Goal: Information Seeking & Learning: Learn about a topic

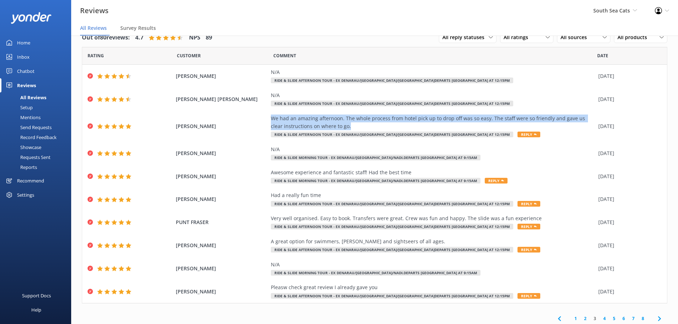
scroll to position [14, 0]
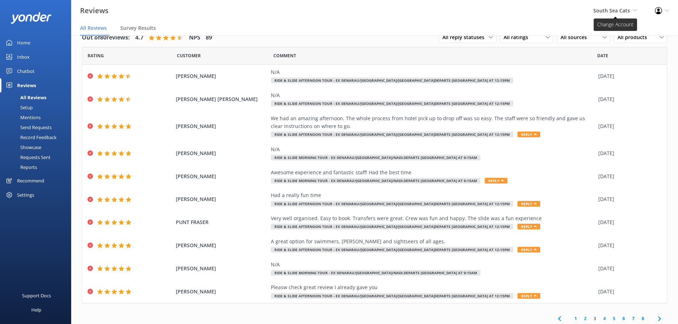
click at [606, 8] on span "South Sea Cats" at bounding box center [612, 10] width 37 height 7
click at [598, 36] on link "South Sea Cruises" at bounding box center [610, 30] width 71 height 17
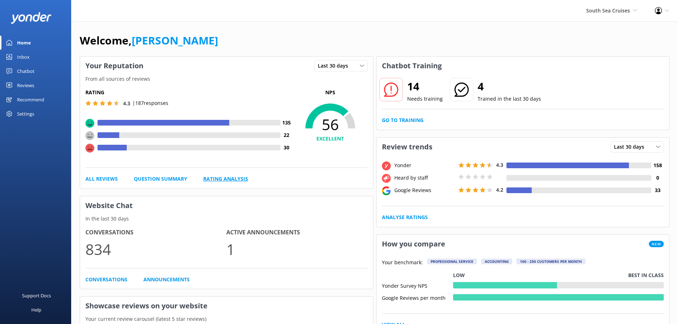
click at [233, 175] on link "Rating Analysis" at bounding box center [225, 179] width 45 height 8
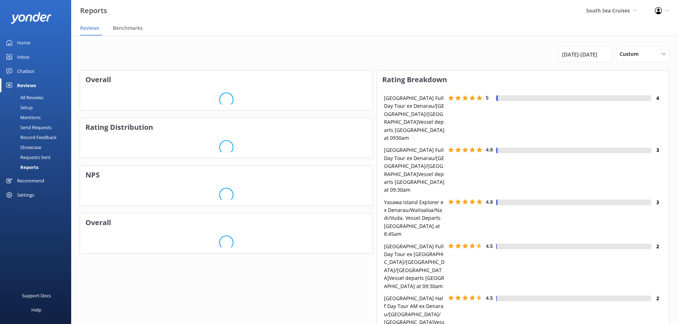
scroll to position [71, 287]
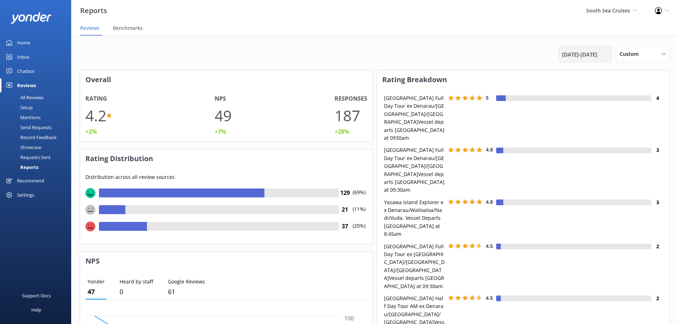
click at [584, 58] on span "1st Sep 25 - 30th Sep 25" at bounding box center [579, 54] width 35 height 9
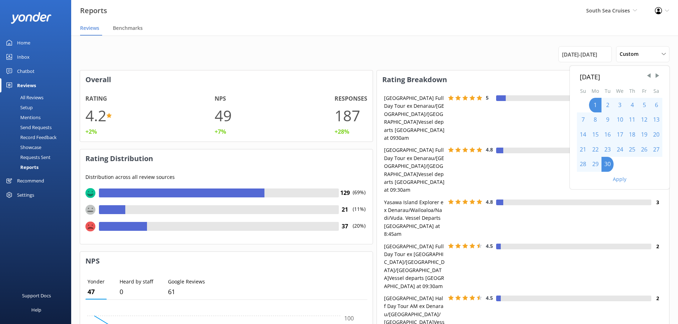
click at [619, 181] on button "Apply" at bounding box center [620, 179] width 14 height 5
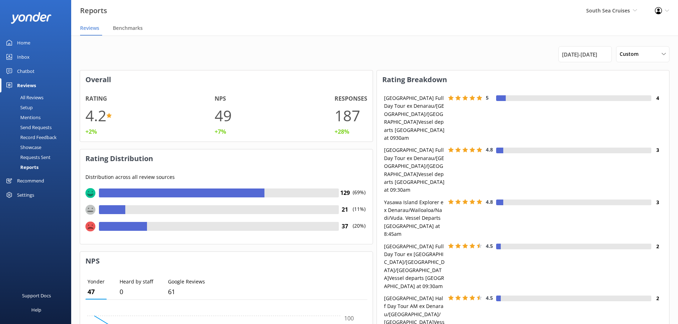
click at [619, 200] on div at bounding box center [577, 203] width 148 height 6
click at [591, 59] on div "1st Sep 25 - 30th Sep 25" at bounding box center [585, 54] width 53 height 16
click at [582, 55] on span "1st Sep 25 - 30th Sep 25" at bounding box center [579, 54] width 35 height 9
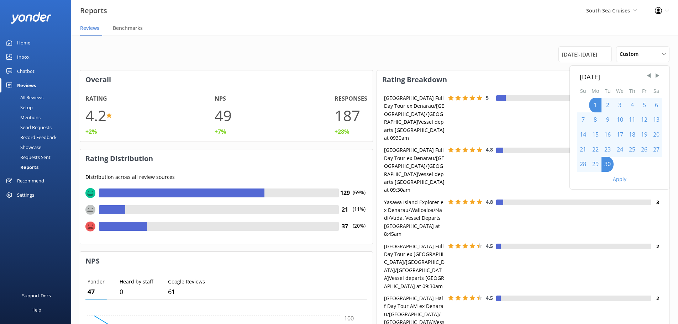
click at [617, 179] on button "Apply" at bounding box center [620, 179] width 14 height 5
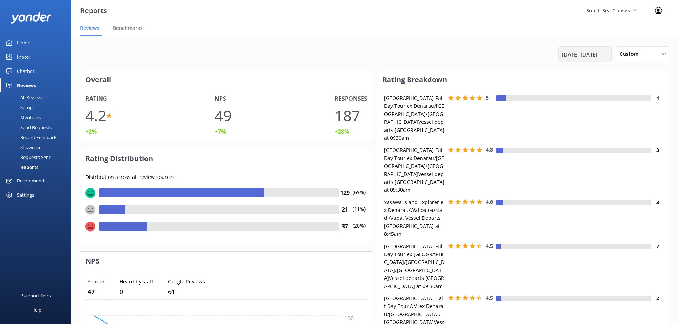
click at [586, 52] on span "1st Sep 25 - 30th Sep 25" at bounding box center [579, 54] width 35 height 9
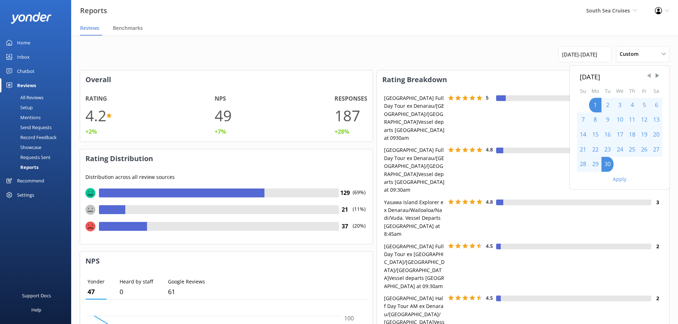
click at [650, 75] on span "Previous Month" at bounding box center [649, 75] width 7 height 7
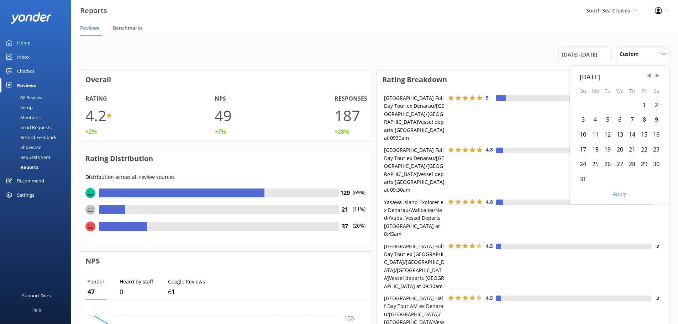
click at [644, 105] on div "1" at bounding box center [644, 105] width 12 height 15
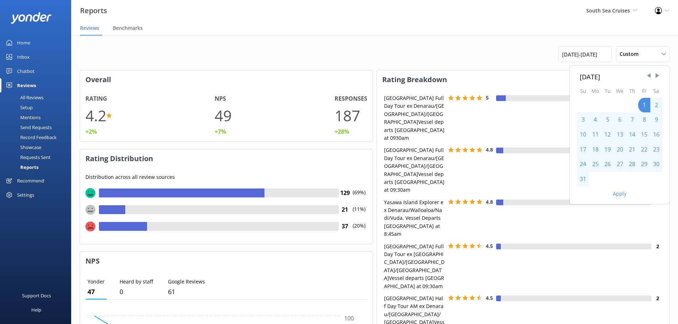
click at [584, 179] on div "31" at bounding box center [583, 179] width 12 height 15
click at [617, 195] on button "Apply" at bounding box center [620, 194] width 14 height 5
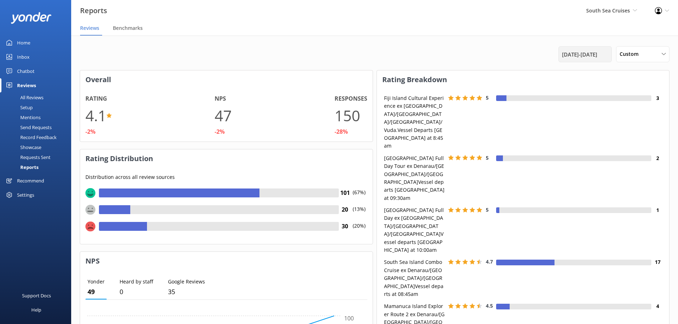
click at [562, 56] on span "1st Aug 25 - 31st Aug 25" at bounding box center [579, 54] width 35 height 9
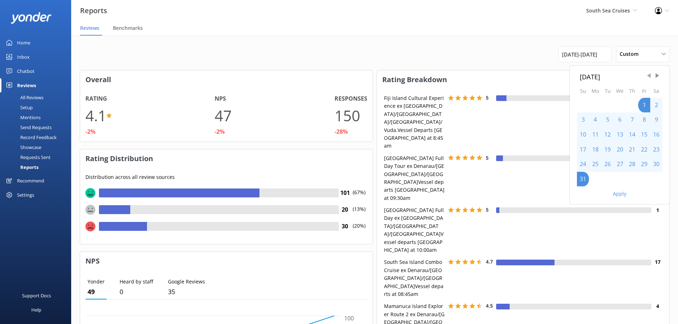
click at [649, 77] on span "Previous Month" at bounding box center [649, 75] width 7 height 7
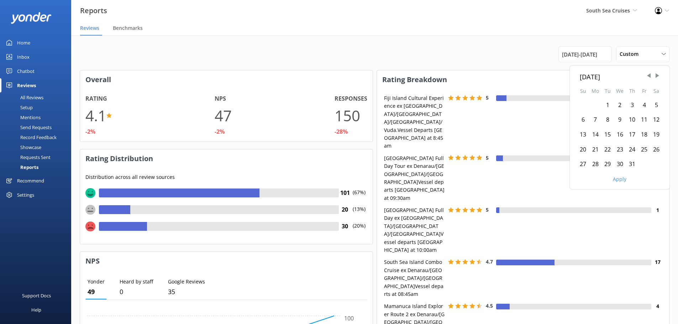
click at [605, 107] on div "1" at bounding box center [608, 105] width 12 height 15
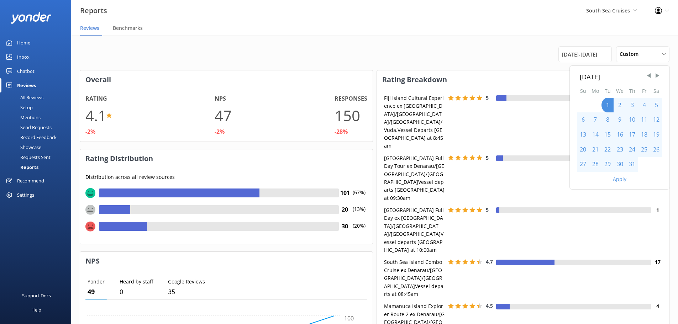
click at [634, 164] on div "31" at bounding box center [632, 164] width 12 height 15
click at [622, 179] on button "Apply" at bounding box center [620, 179] width 14 height 5
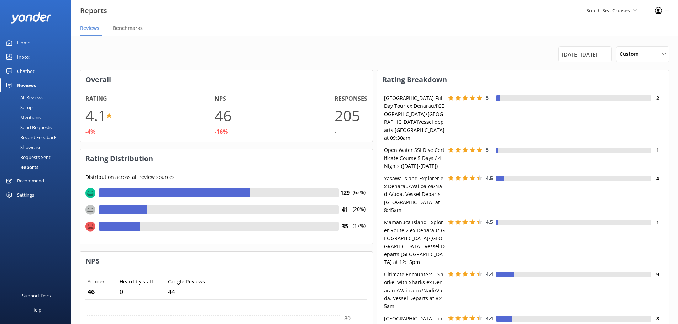
drag, startPoint x: 598, startPoint y: 57, endPoint x: 594, endPoint y: 63, distance: 7.9
click at [597, 57] on span "1st Jul 25 - 31st Jul 25" at bounding box center [579, 54] width 35 height 9
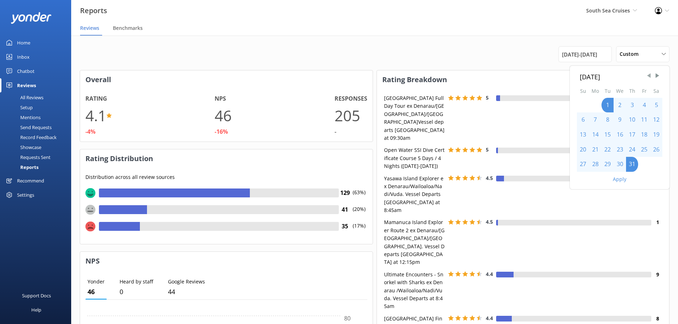
click at [650, 74] on span "Previous Month" at bounding box center [649, 75] width 7 height 7
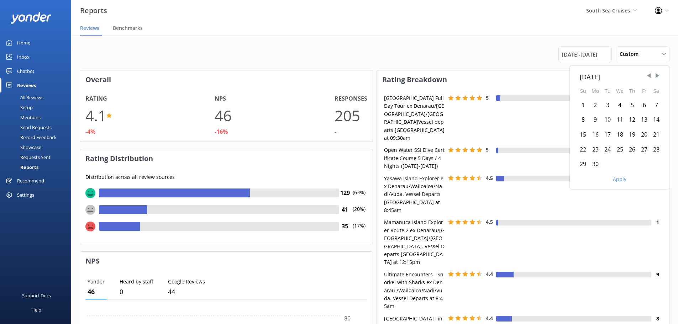
drag, startPoint x: 585, startPoint y: 104, endPoint x: 581, endPoint y: 141, distance: 37.2
click at [585, 104] on div "1" at bounding box center [583, 105] width 12 height 15
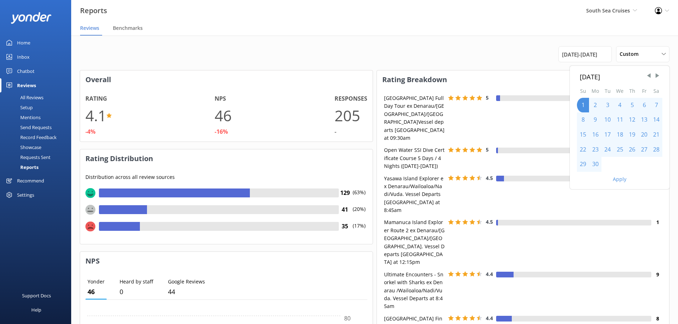
click at [592, 168] on div "30" at bounding box center [595, 164] width 12 height 15
click at [613, 180] on div "Apply" at bounding box center [620, 178] width 100 height 12
click at [618, 180] on button "Apply" at bounding box center [620, 179] width 14 height 5
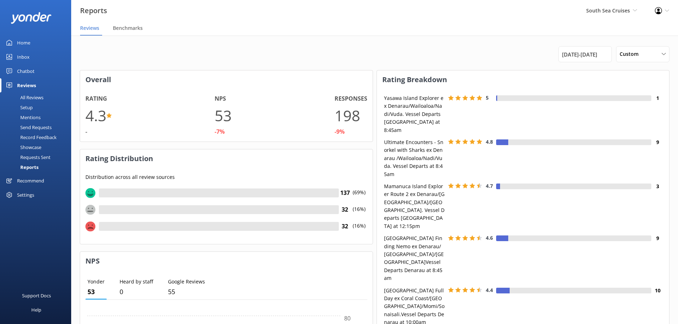
scroll to position [6, 6]
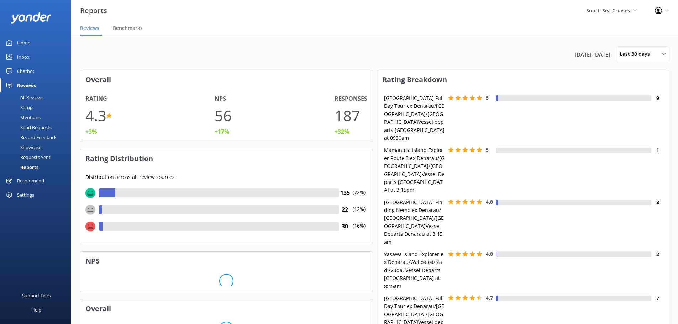
scroll to position [71, 287]
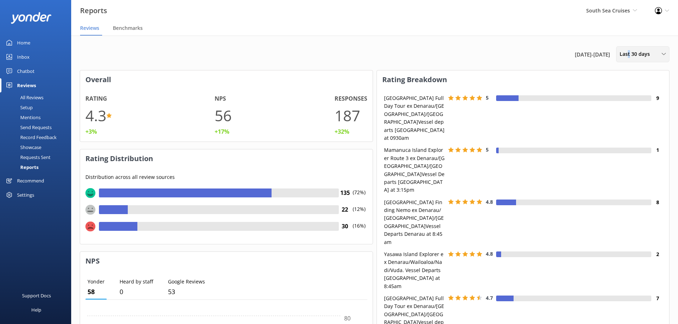
drag, startPoint x: 628, startPoint y: 51, endPoint x: 624, endPoint y: 66, distance: 15.2
click at [629, 51] on span "Last 30 days" at bounding box center [637, 54] width 35 height 8
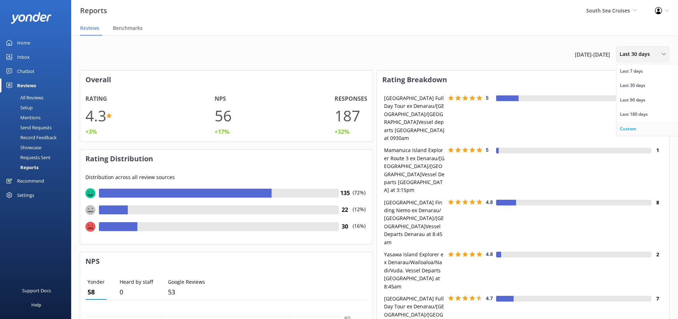
click at [621, 126] on div "Custom" at bounding box center [628, 128] width 16 height 7
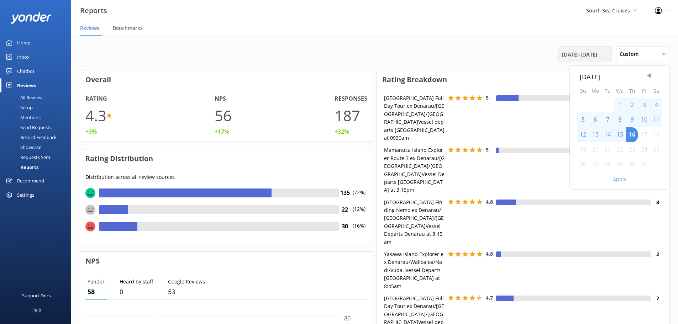
click at [590, 55] on span "[DATE] - [DATE]" at bounding box center [579, 54] width 35 height 9
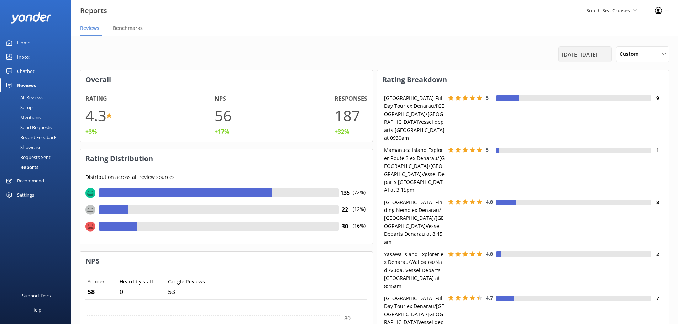
click at [594, 52] on span "[DATE] - [DATE]" at bounding box center [579, 54] width 35 height 9
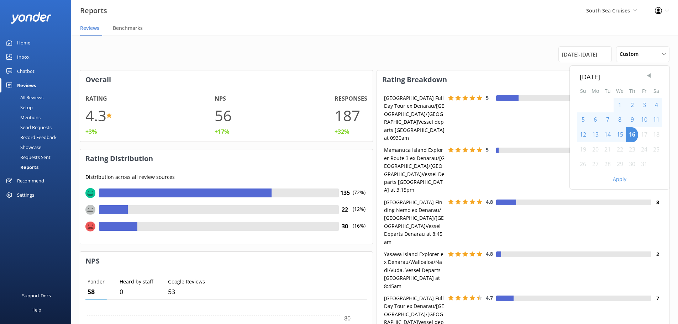
click at [647, 74] on div "[DATE] Su Mo Tu We Th Fr Sa 1 2 3 4 5 6 7 8 9 10 11 12 13 14 15 16 17 18 19 20 …" at bounding box center [620, 128] width 100 height 124
click at [647, 74] on span "Previous Month" at bounding box center [649, 75] width 7 height 7
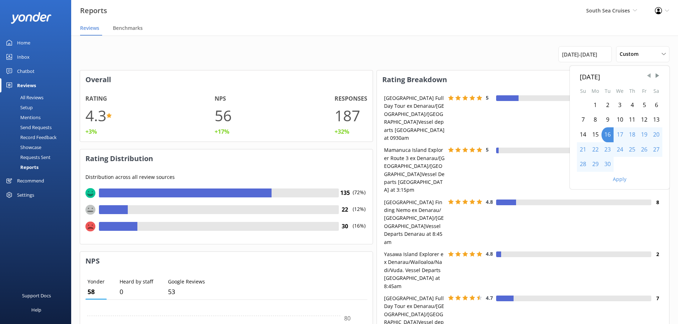
click at [649, 75] on span "Previous Month" at bounding box center [649, 75] width 7 height 7
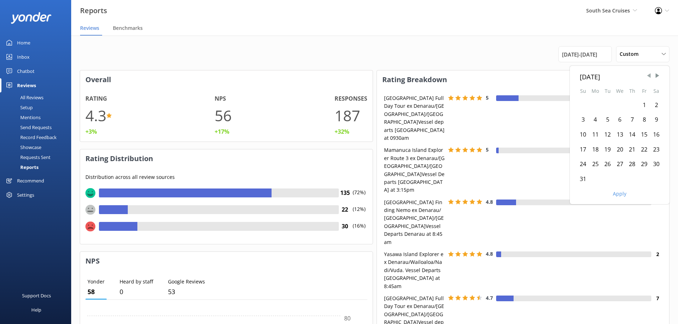
click at [649, 75] on span "Previous Month" at bounding box center [649, 75] width 7 height 7
click at [647, 79] on span "Previous Month" at bounding box center [649, 75] width 7 height 7
click at [632, 106] on div "1" at bounding box center [632, 105] width 12 height 15
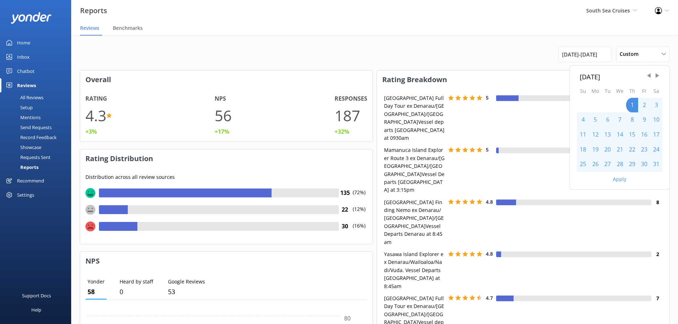
click at [658, 164] on div "31" at bounding box center [656, 164] width 12 height 15
click at [622, 178] on button "Apply" at bounding box center [620, 179] width 14 height 5
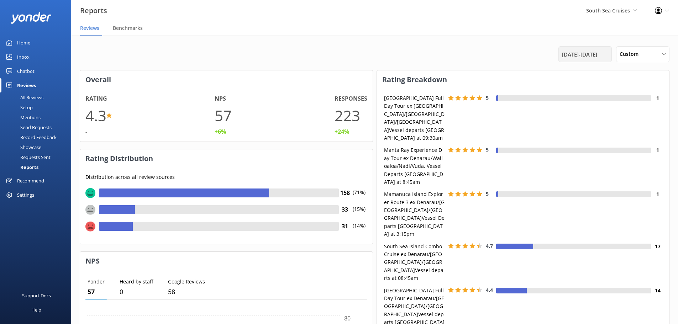
click at [597, 56] on span "[DATE] - [DATE]" at bounding box center [579, 54] width 35 height 9
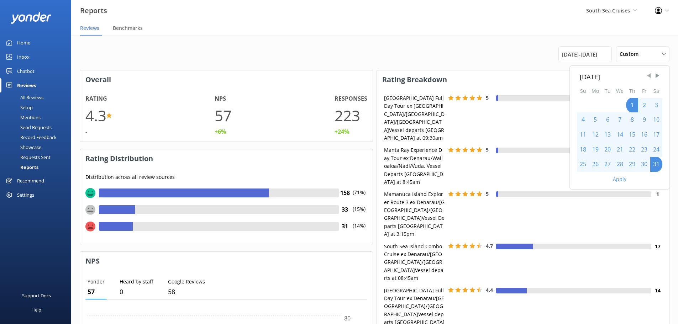
click at [648, 77] on span "Previous Month" at bounding box center [649, 75] width 7 height 7
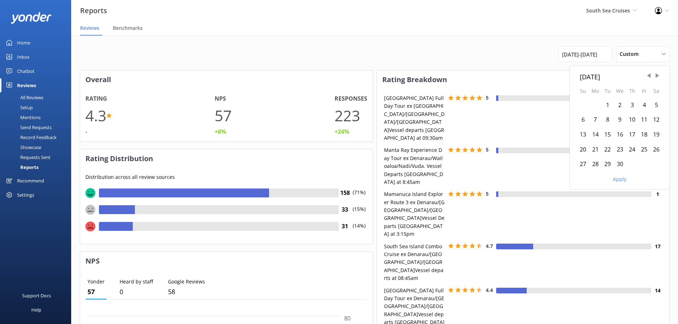
click at [605, 106] on div "1" at bounding box center [608, 105] width 12 height 15
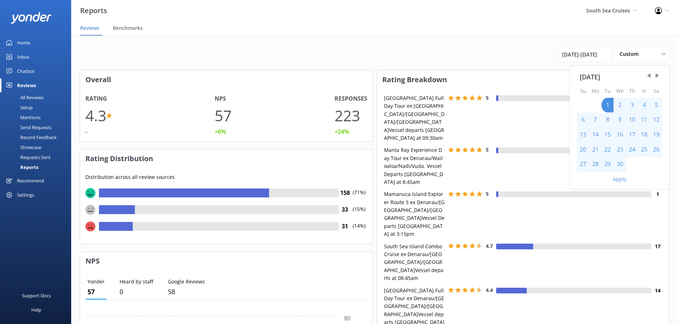
click at [621, 166] on div "30" at bounding box center [620, 164] width 12 height 15
click at [618, 178] on button "Apply" at bounding box center [620, 179] width 14 height 5
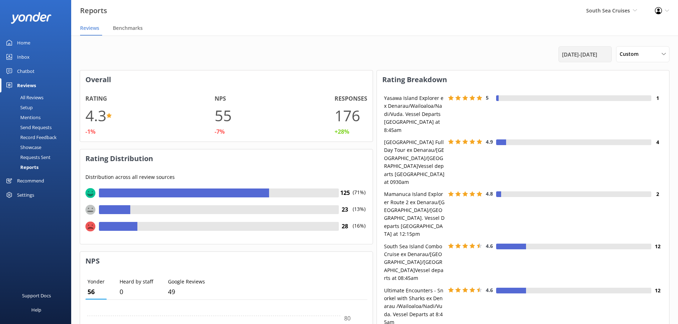
click at [562, 56] on span "[DATE] - [DATE]" at bounding box center [579, 54] width 35 height 9
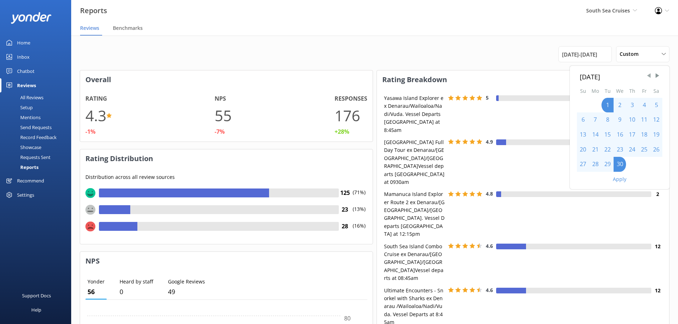
click at [650, 74] on span "Previous Month" at bounding box center [649, 75] width 7 height 7
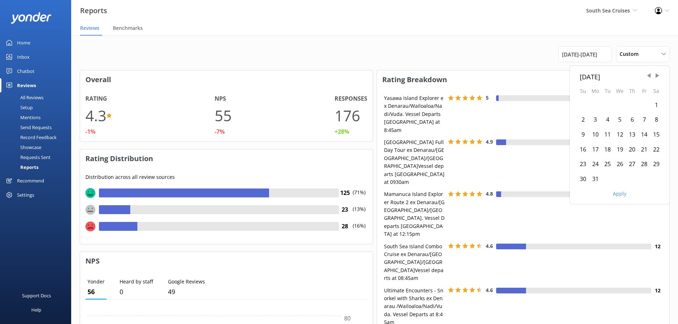
click at [657, 104] on div "1" at bounding box center [656, 105] width 12 height 15
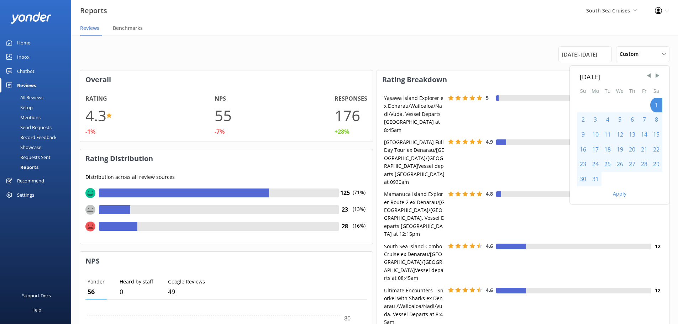
click at [599, 177] on div "31" at bounding box center [595, 179] width 12 height 15
click at [618, 193] on button "Apply" at bounding box center [620, 194] width 14 height 5
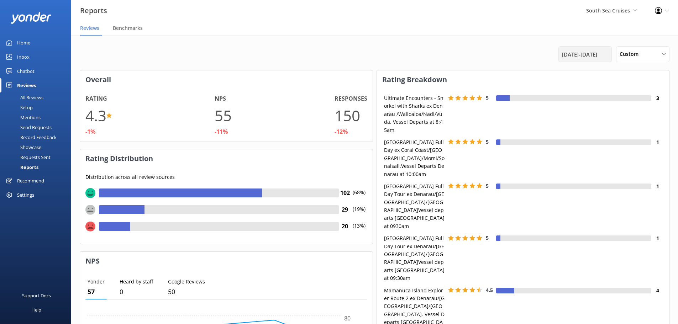
click at [582, 51] on span "[DATE] - [DATE]" at bounding box center [579, 54] width 35 height 9
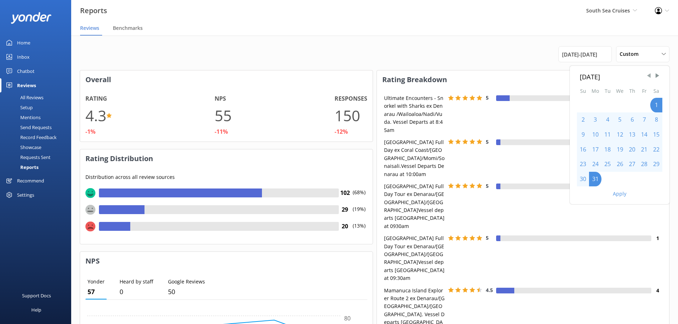
click at [651, 74] on span "Previous Month" at bounding box center [649, 75] width 7 height 7
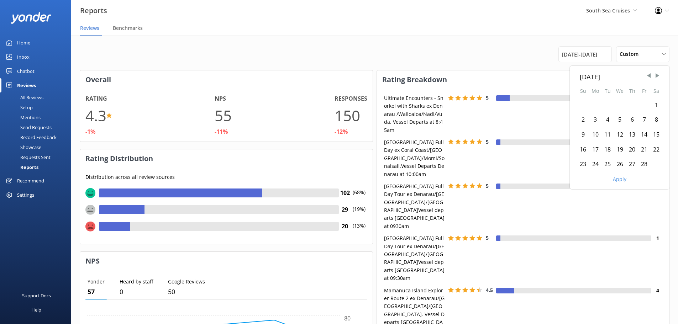
click at [654, 105] on div "1" at bounding box center [656, 105] width 12 height 15
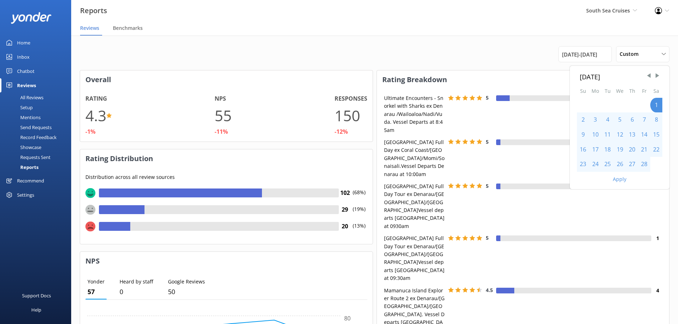
click at [644, 164] on div "28" at bounding box center [644, 164] width 12 height 15
click at [623, 177] on button "Apply" at bounding box center [620, 179] width 14 height 5
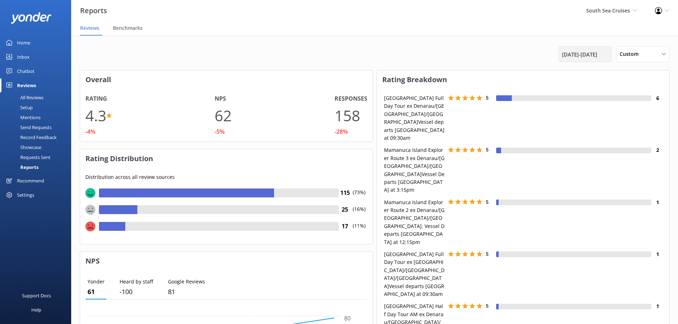
click at [569, 53] on span "[DATE] - [DATE]" at bounding box center [579, 54] width 35 height 9
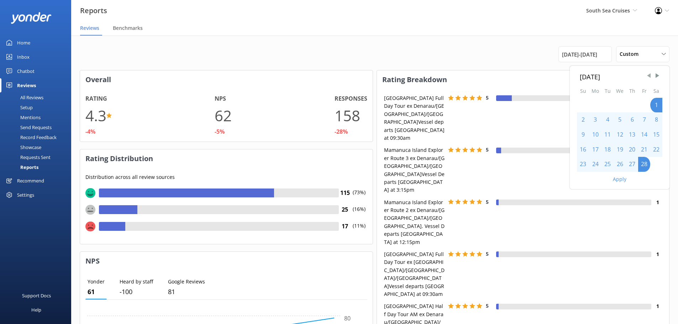
click at [650, 76] on span "Previous Month" at bounding box center [649, 75] width 7 height 7
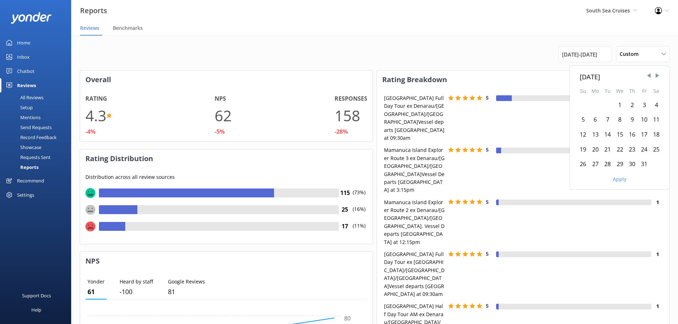
click at [622, 107] on div "1" at bounding box center [620, 105] width 12 height 15
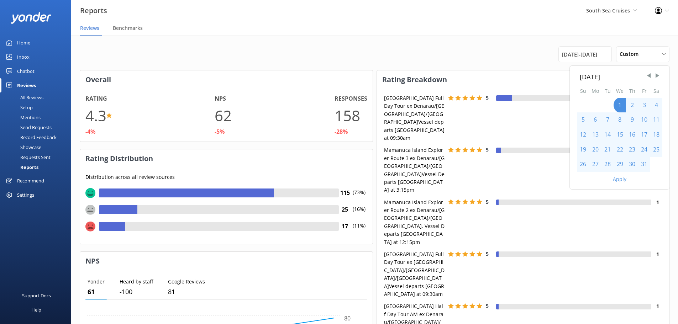
click at [642, 165] on div "31" at bounding box center [644, 164] width 12 height 15
click at [618, 178] on button "Apply" at bounding box center [620, 179] width 14 height 5
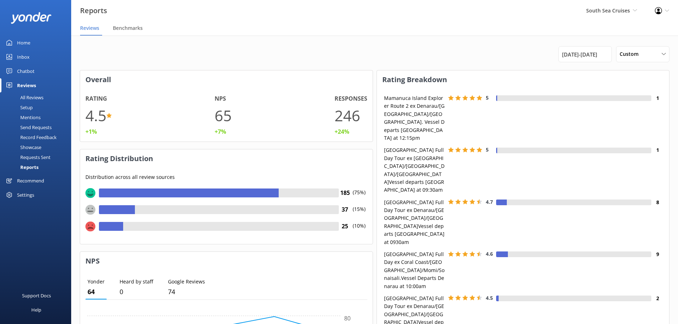
drag, startPoint x: 578, startPoint y: 55, endPoint x: 580, endPoint y: 62, distance: 7.5
click at [578, 55] on span "[DATE] - [DATE]" at bounding box center [579, 54] width 35 height 9
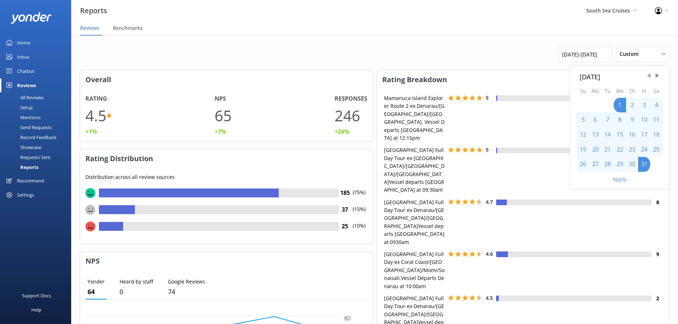
click at [649, 77] on span "Previous Month" at bounding box center [649, 75] width 7 height 7
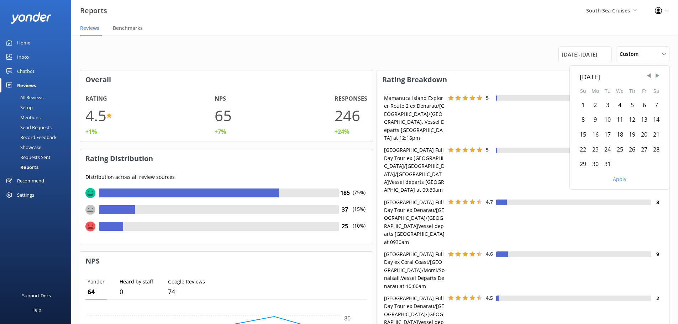
click at [587, 105] on div "1" at bounding box center [583, 105] width 12 height 15
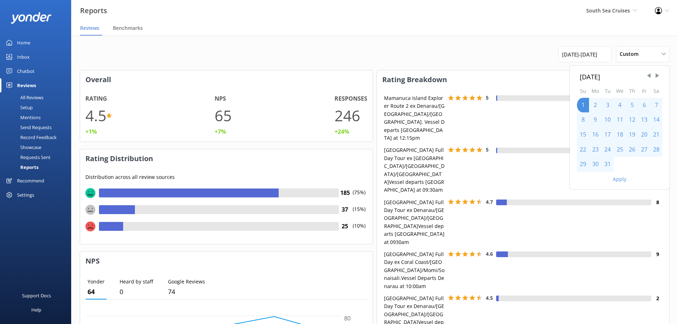
click at [606, 166] on div "31" at bounding box center [608, 164] width 12 height 15
click at [622, 180] on button "Apply" at bounding box center [620, 179] width 14 height 5
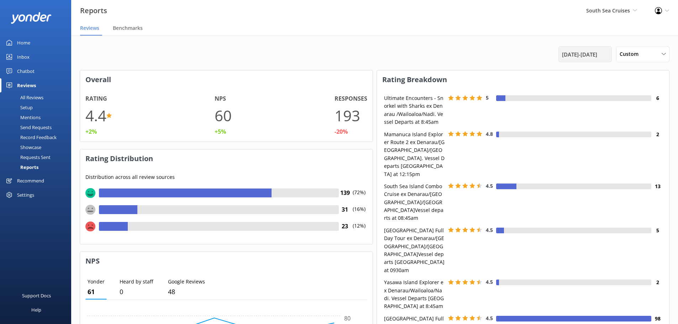
click at [597, 55] on span "[DATE] - [DATE]" at bounding box center [579, 54] width 35 height 9
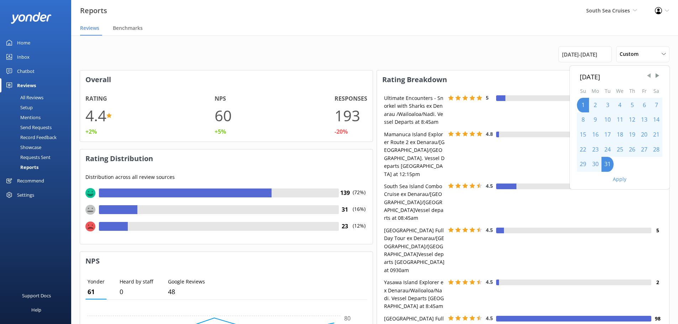
click at [647, 78] on span "Previous Month" at bounding box center [649, 75] width 7 height 7
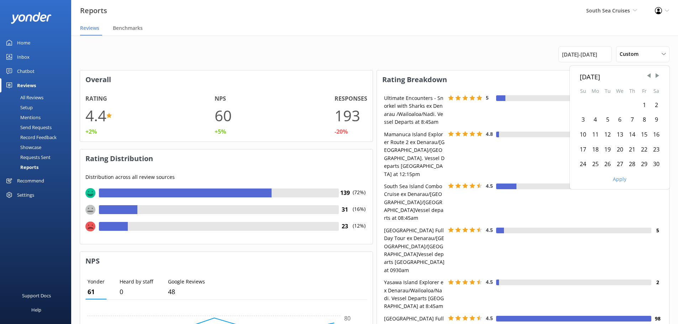
click at [643, 103] on div "1" at bounding box center [644, 105] width 12 height 15
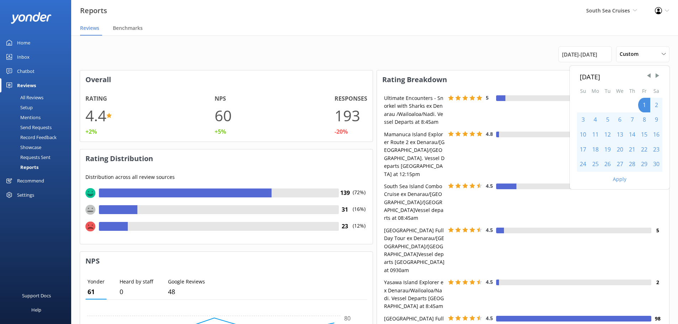
drag, startPoint x: 655, startPoint y: 167, endPoint x: 642, endPoint y: 171, distance: 14.3
click at [655, 167] on div "30" at bounding box center [656, 164] width 12 height 15
click at [617, 178] on button "Apply" at bounding box center [620, 179] width 14 height 5
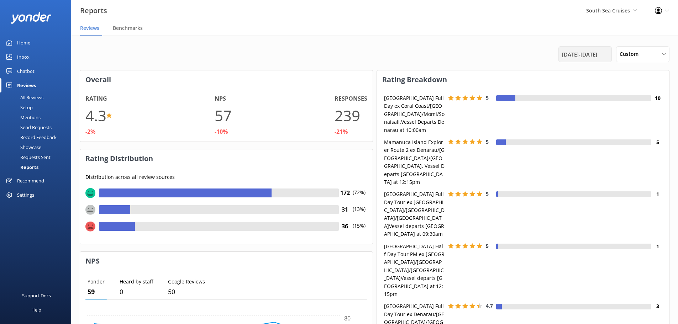
drag, startPoint x: 599, startPoint y: 56, endPoint x: 597, endPoint y: 61, distance: 5.3
click at [597, 56] on span "[DATE] - [DATE]" at bounding box center [579, 54] width 35 height 9
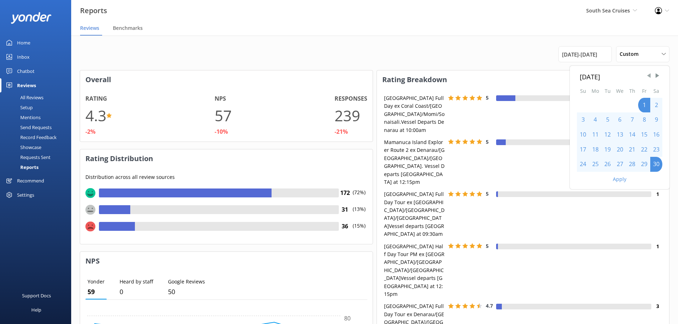
click at [650, 78] on span "Previous Month" at bounding box center [649, 75] width 7 height 7
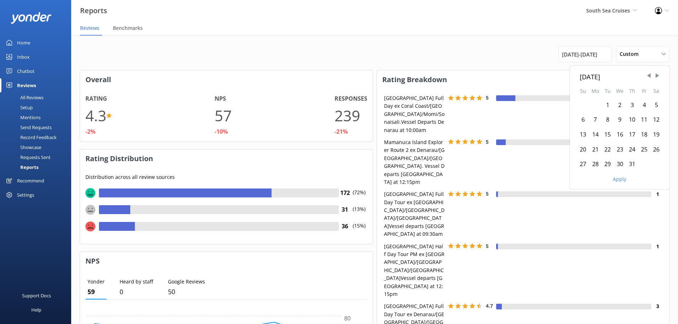
click at [611, 106] on div "1" at bounding box center [608, 105] width 12 height 15
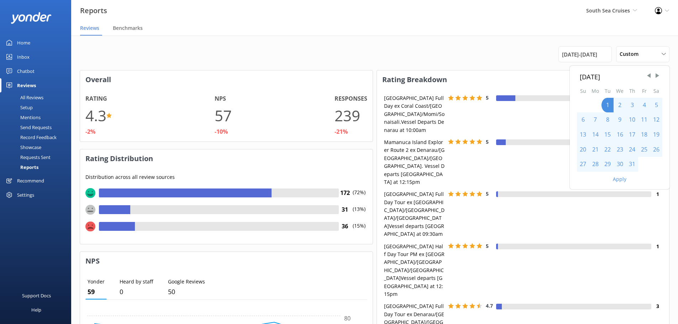
click at [630, 166] on div "31" at bounding box center [632, 164] width 12 height 15
click at [624, 178] on button "Apply" at bounding box center [620, 179] width 14 height 5
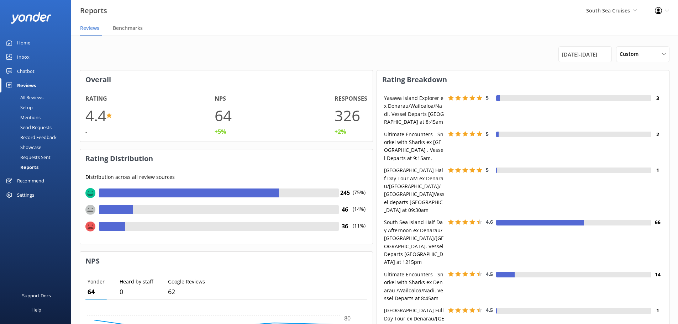
drag, startPoint x: 578, startPoint y: 53, endPoint x: 581, endPoint y: 64, distance: 10.7
click at [578, 53] on span "[DATE] - [DATE]" at bounding box center [579, 54] width 35 height 9
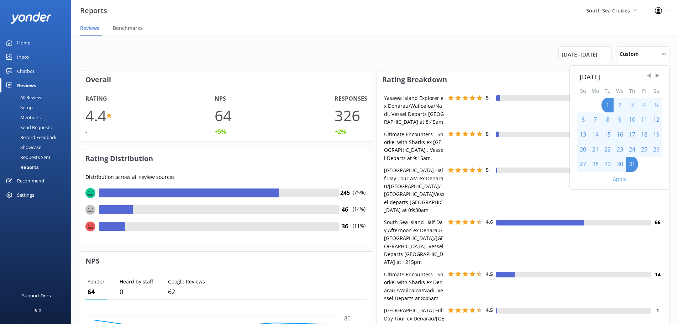
click at [648, 75] on span "Previous Month" at bounding box center [649, 75] width 7 height 7
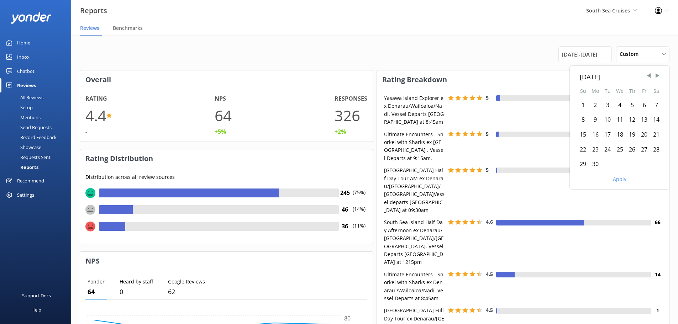
click at [586, 104] on div "1" at bounding box center [583, 105] width 12 height 15
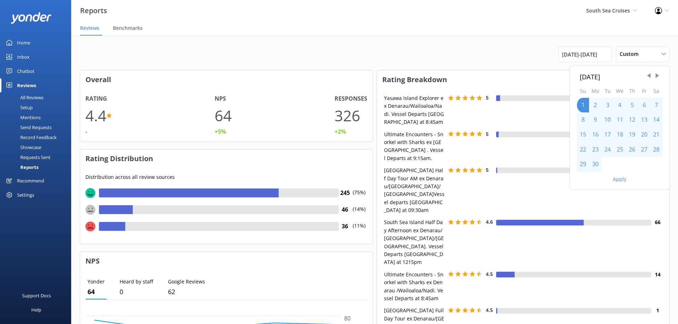
click at [593, 167] on div "30" at bounding box center [595, 164] width 12 height 15
click at [617, 180] on button "Apply" at bounding box center [620, 179] width 14 height 5
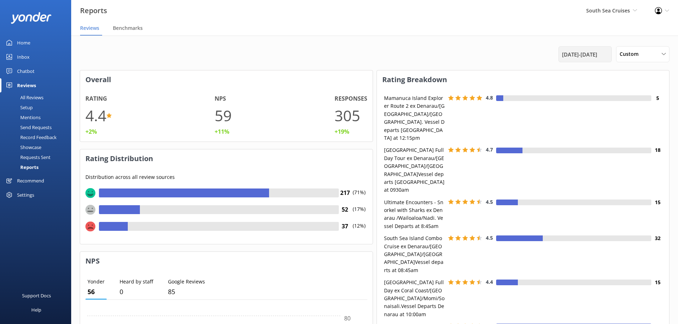
drag, startPoint x: 570, startPoint y: 52, endPoint x: 573, endPoint y: 60, distance: 8.1
click at [570, 52] on span "[DATE] - [DATE]" at bounding box center [579, 54] width 35 height 9
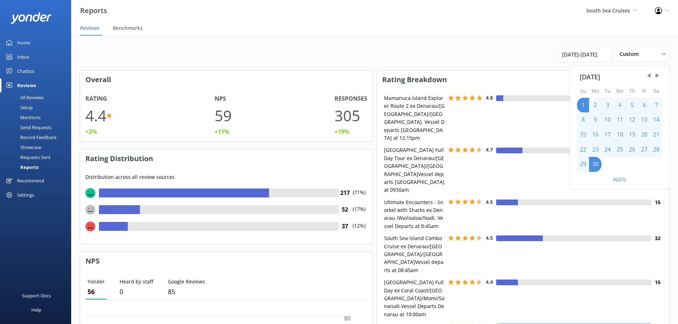
click at [653, 76] on div "[DATE]" at bounding box center [620, 77] width 80 height 10
click at [651, 76] on span "Previous Month" at bounding box center [649, 75] width 7 height 7
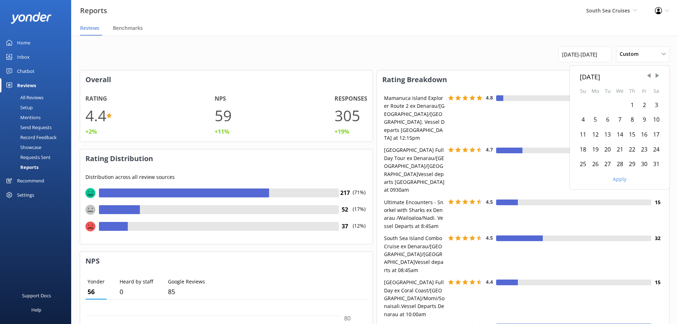
click at [633, 104] on div "1" at bounding box center [632, 105] width 12 height 15
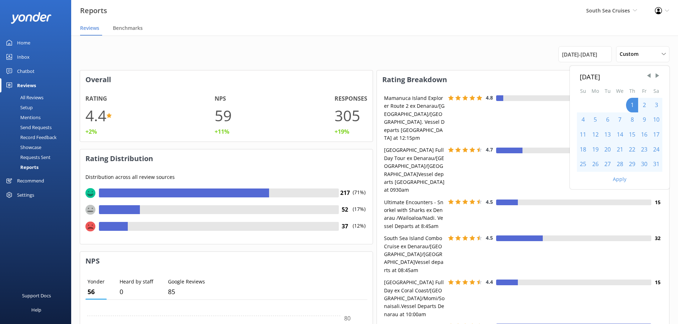
click at [652, 166] on div "31" at bounding box center [656, 164] width 12 height 15
click at [622, 179] on button "Apply" at bounding box center [620, 179] width 14 height 5
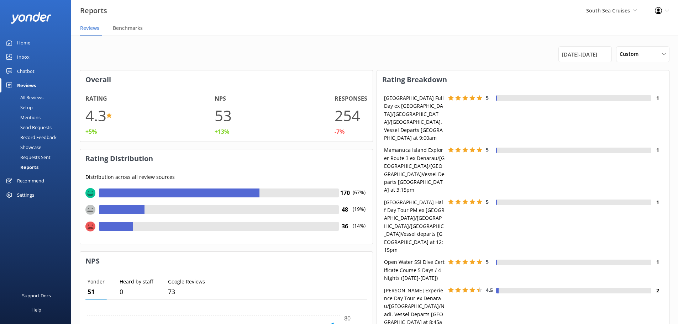
drag, startPoint x: 599, startPoint y: 58, endPoint x: 598, endPoint y: 63, distance: 4.7
click at [597, 57] on span "[DATE] - [DATE]" at bounding box center [579, 54] width 35 height 9
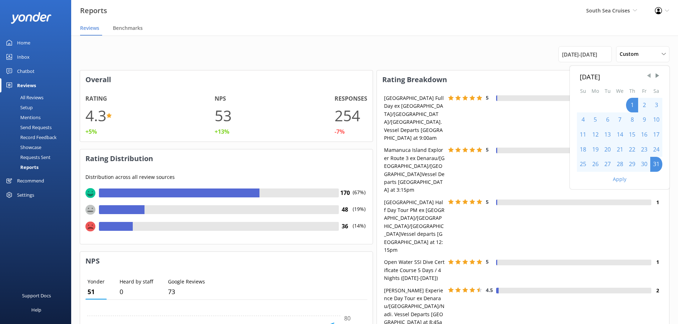
click at [650, 75] on span "Previous Month" at bounding box center [649, 75] width 7 height 7
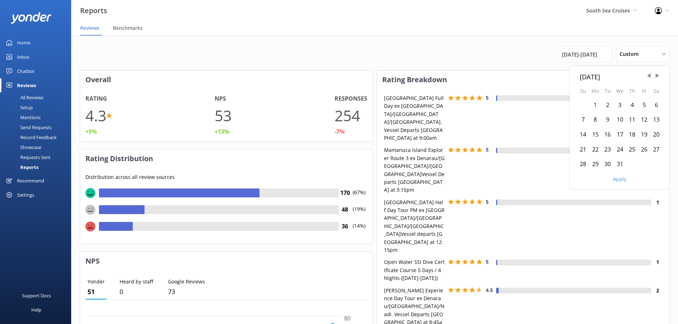
click at [596, 107] on div "1" at bounding box center [595, 105] width 12 height 15
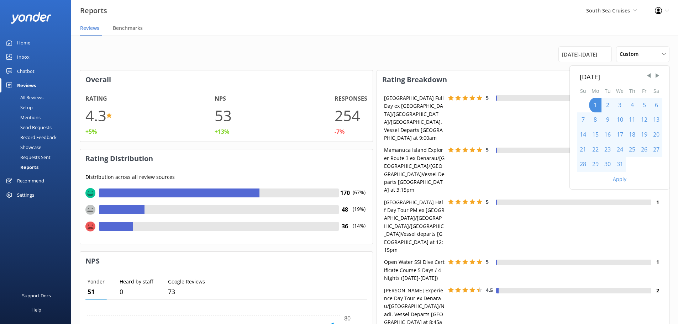
click at [620, 166] on div "31" at bounding box center [620, 164] width 12 height 15
click at [620, 180] on button "Apply" at bounding box center [620, 179] width 14 height 5
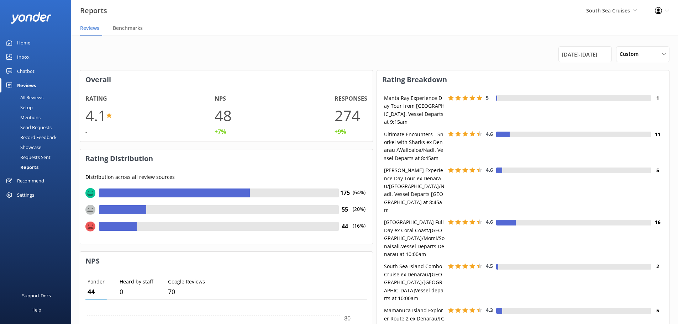
click at [614, 56] on div "[DATE] - [DATE] Custom Last 7 days Last 30 days Last 90 days Last 180 days Cust…" at bounding box center [375, 54] width 590 height 16
click at [609, 55] on div "[DATE] - [DATE]" at bounding box center [585, 54] width 50 height 9
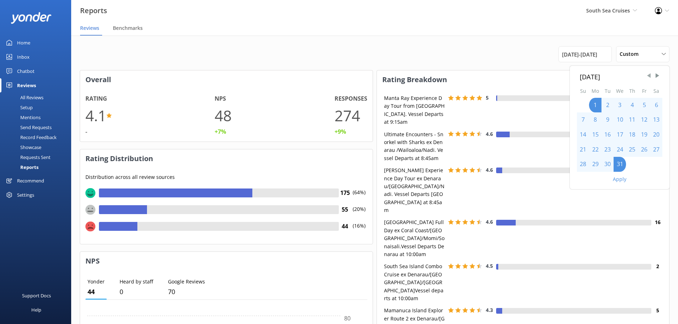
click at [650, 76] on span "Previous Month" at bounding box center [649, 75] width 7 height 7
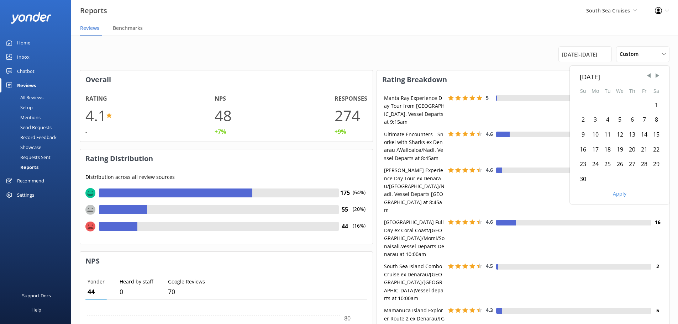
click at [657, 103] on div "1" at bounding box center [656, 105] width 12 height 15
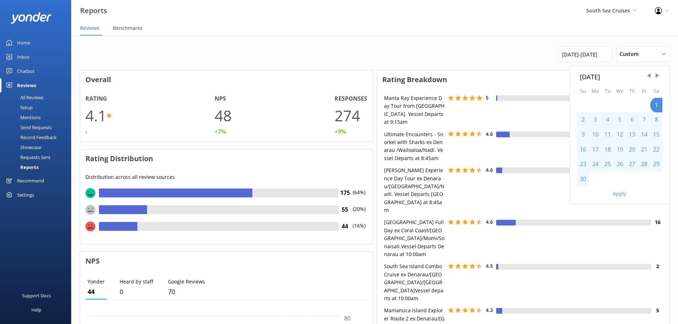
drag, startPoint x: 588, startPoint y: 178, endPoint x: 592, endPoint y: 179, distance: 4.2
click at [588, 178] on div "30" at bounding box center [583, 179] width 12 height 15
click at [620, 192] on button "Apply" at bounding box center [620, 194] width 14 height 5
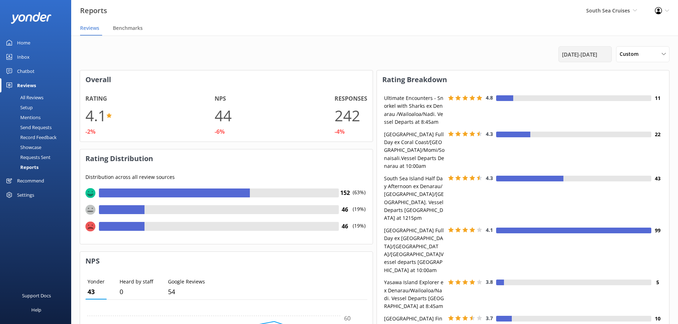
click at [573, 57] on span "[DATE] - [DATE]" at bounding box center [579, 54] width 35 height 9
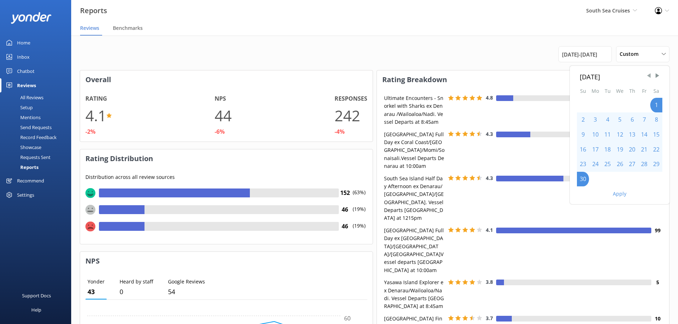
click at [649, 76] on span "Previous Month" at bounding box center [649, 75] width 7 height 7
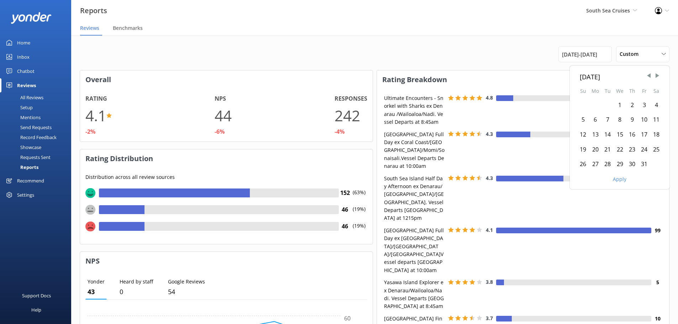
click at [618, 103] on div "1" at bounding box center [620, 105] width 12 height 15
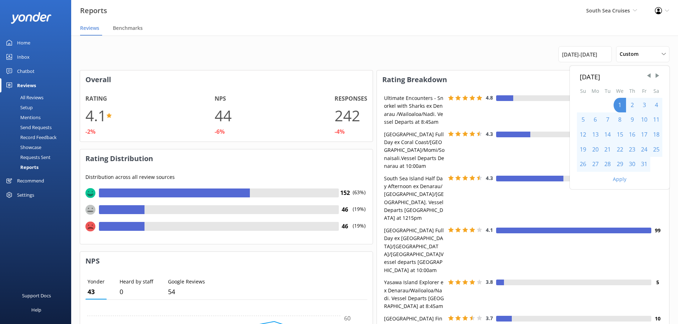
click at [642, 165] on div "31" at bounding box center [644, 164] width 12 height 15
click at [624, 179] on button "Apply" at bounding box center [620, 179] width 14 height 5
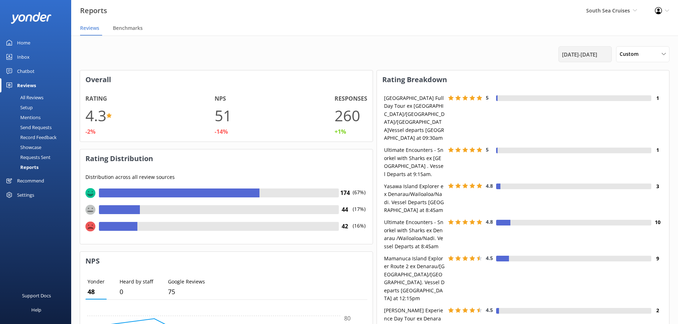
drag, startPoint x: 601, startPoint y: 53, endPoint x: 600, endPoint y: 58, distance: 5.2
click at [597, 53] on span "[DATE] - [DATE]" at bounding box center [579, 54] width 35 height 9
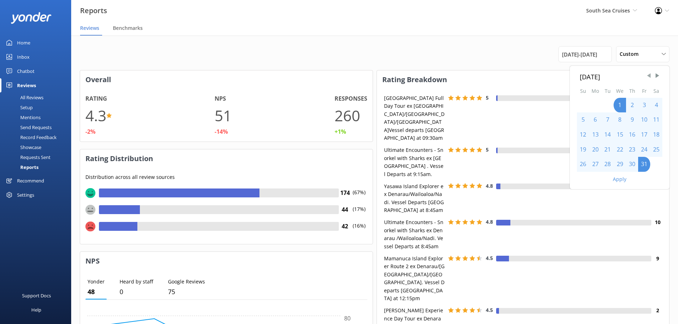
click at [648, 74] on span "Previous Month" at bounding box center [649, 75] width 7 height 7
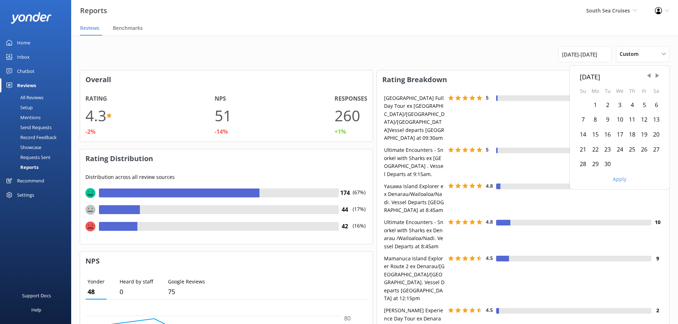
click at [596, 103] on div "1" at bounding box center [595, 105] width 12 height 15
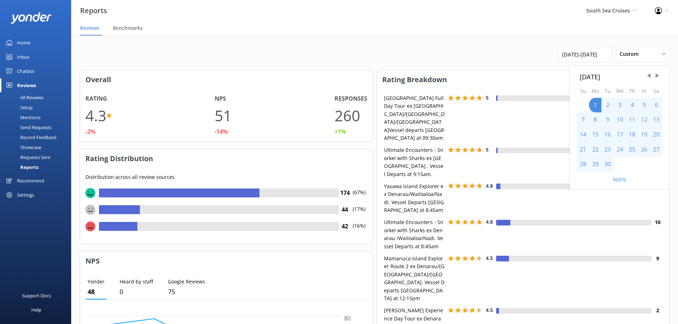
click at [609, 165] on div "30" at bounding box center [608, 164] width 12 height 15
click at [618, 178] on button "Apply" at bounding box center [620, 179] width 14 height 5
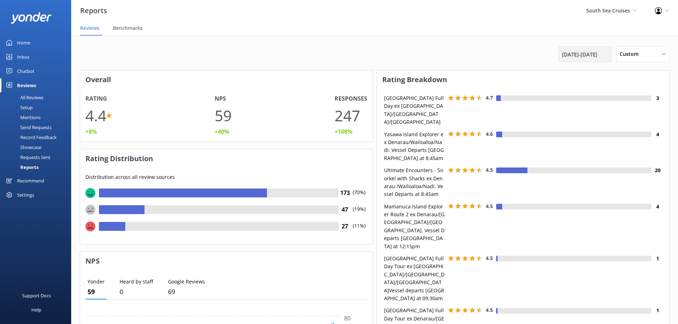
click at [576, 54] on span "[DATE] - [DATE]" at bounding box center [579, 54] width 35 height 9
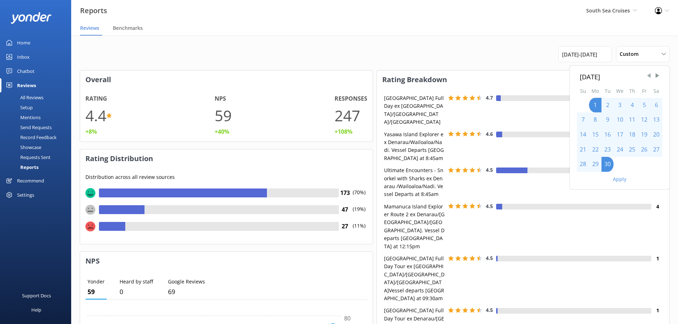
click at [648, 77] on span "Previous Month" at bounding box center [649, 75] width 7 height 7
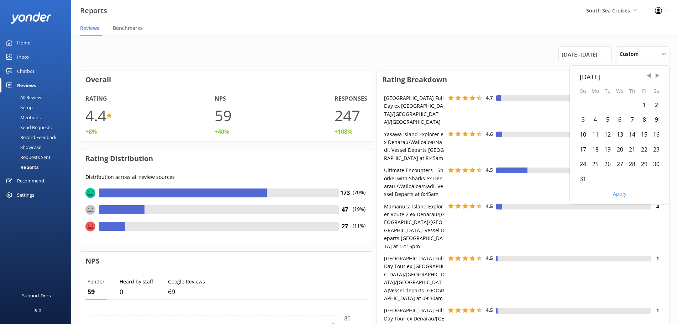
click at [646, 105] on div "1" at bounding box center [644, 105] width 12 height 15
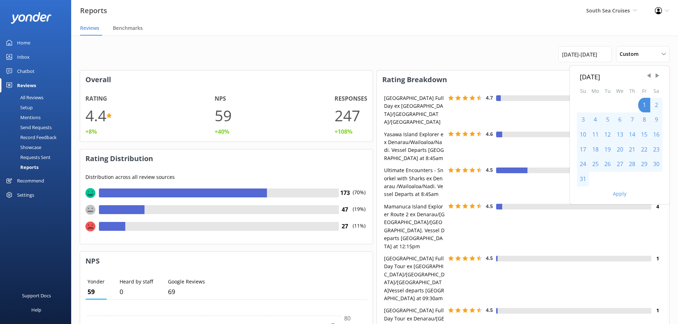
click at [586, 183] on div "31" at bounding box center [583, 179] width 12 height 15
click at [617, 195] on button "Apply" at bounding box center [620, 194] width 14 height 5
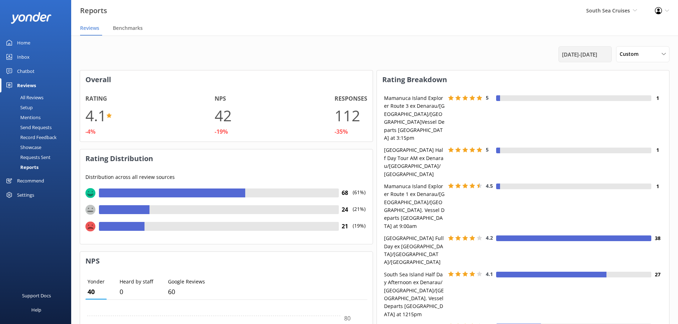
click at [573, 58] on span "[DATE] - [DATE]" at bounding box center [579, 54] width 35 height 9
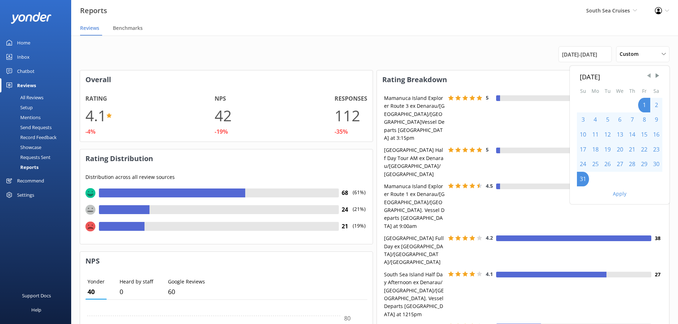
click at [650, 77] on span "Previous Month" at bounding box center [649, 75] width 7 height 7
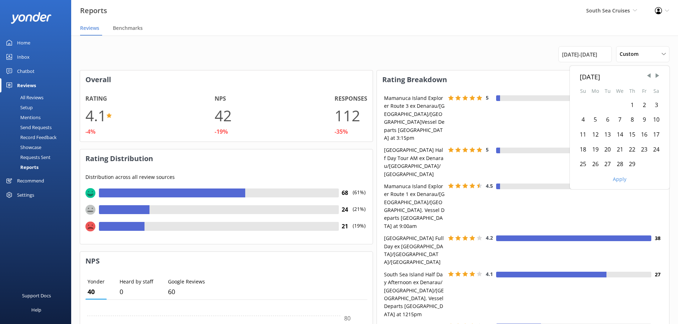
click at [631, 105] on div "1" at bounding box center [632, 105] width 12 height 15
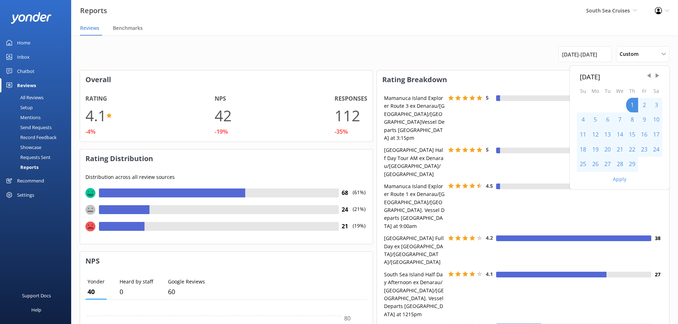
click at [631, 167] on div "29" at bounding box center [632, 164] width 12 height 15
click at [625, 179] on button "Apply" at bounding box center [620, 179] width 14 height 5
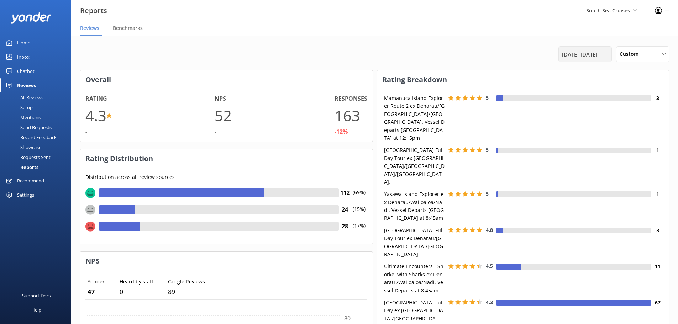
click at [597, 56] on span "[DATE] - [DATE]" at bounding box center [579, 54] width 35 height 9
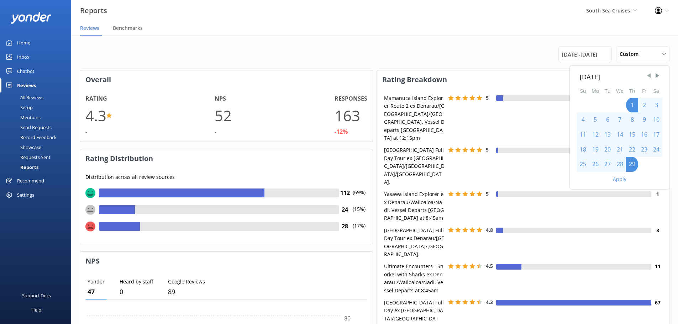
click at [648, 77] on span "Previous Month" at bounding box center [649, 75] width 7 height 7
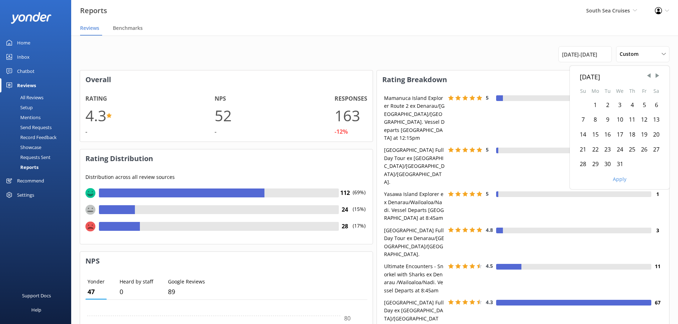
click at [590, 109] on div "1" at bounding box center [595, 105] width 12 height 15
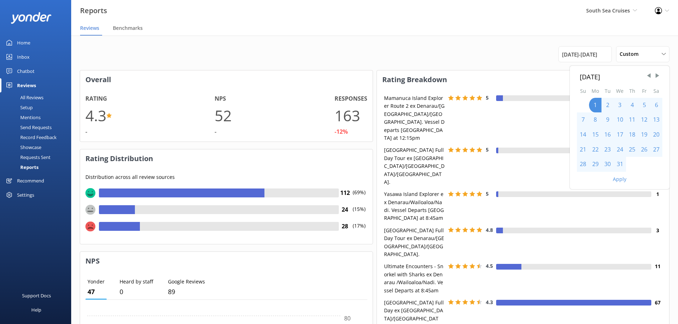
click at [621, 163] on div "31" at bounding box center [620, 164] width 12 height 15
click at [620, 177] on button "Apply" at bounding box center [620, 179] width 14 height 5
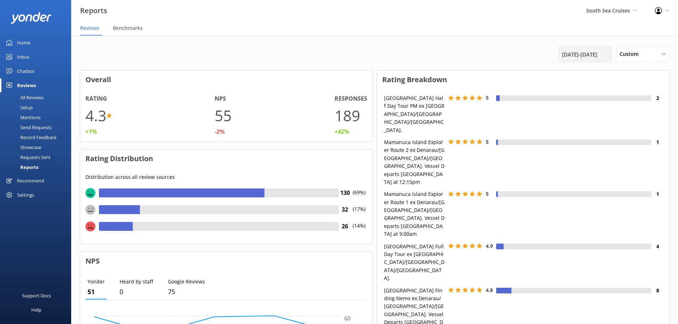
click at [585, 57] on span "[DATE] - [DATE]" at bounding box center [579, 54] width 35 height 9
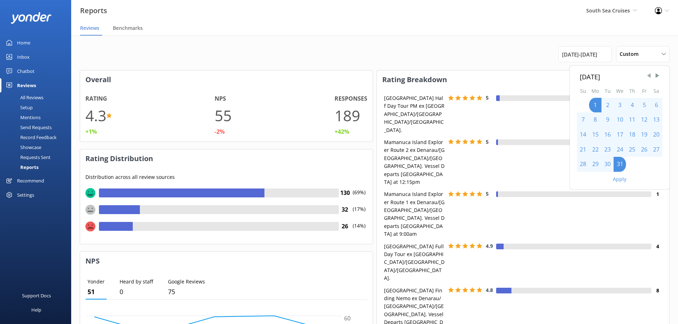
click at [650, 78] on span "Previous Month" at bounding box center [649, 75] width 7 height 7
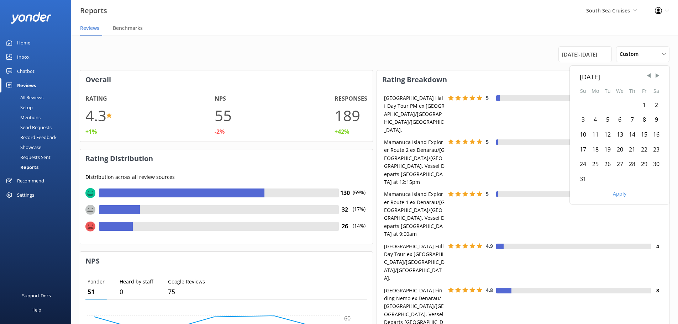
click at [644, 104] on div "1" at bounding box center [644, 105] width 12 height 15
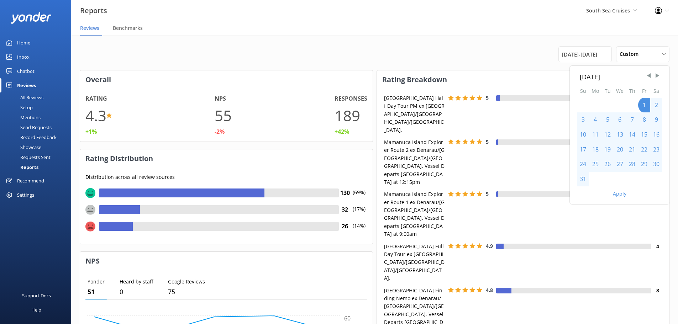
click at [584, 181] on div "31" at bounding box center [583, 179] width 12 height 15
click at [618, 194] on button "Apply" at bounding box center [620, 194] width 14 height 5
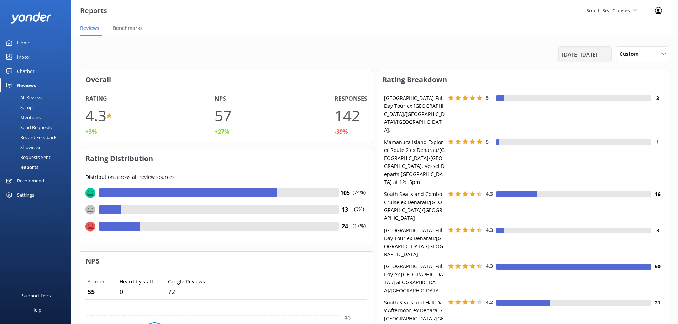
click at [597, 53] on span "[DATE] - [DATE]" at bounding box center [579, 54] width 35 height 9
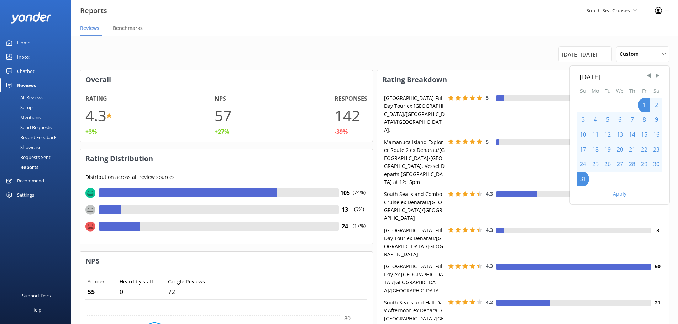
click at [653, 76] on div "[DATE]" at bounding box center [620, 77] width 80 height 10
click at [652, 77] on span "Previous Month" at bounding box center [649, 75] width 7 height 7
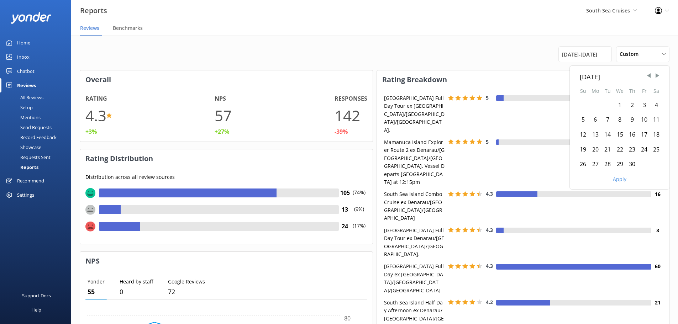
click at [621, 108] on div "1" at bounding box center [620, 105] width 12 height 15
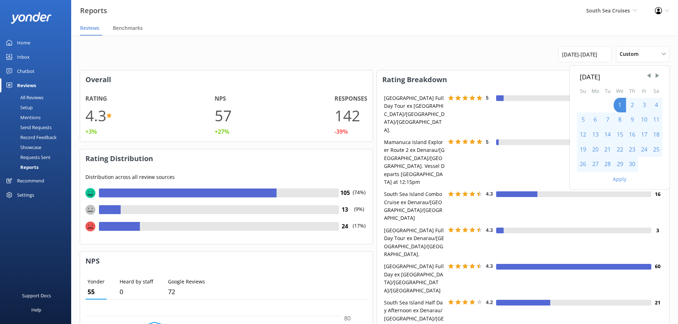
click at [633, 166] on div "30" at bounding box center [632, 164] width 12 height 15
click at [622, 177] on button "Apply" at bounding box center [620, 179] width 14 height 5
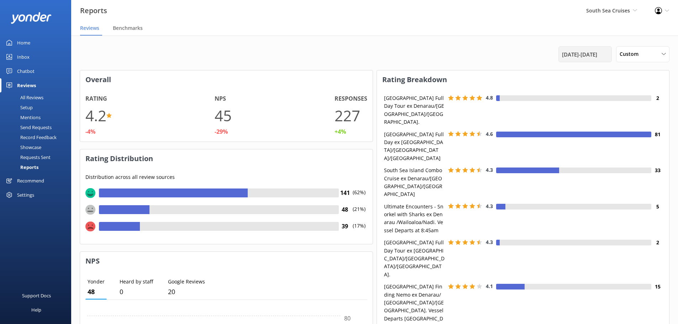
click at [577, 54] on span "[DATE] - [DATE]" at bounding box center [579, 54] width 35 height 9
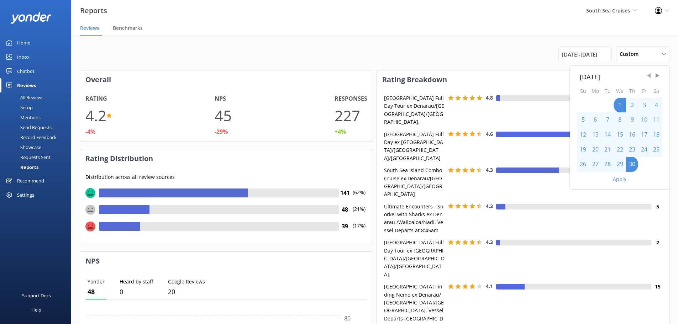
click at [647, 78] on span "Previous Month" at bounding box center [649, 75] width 7 height 7
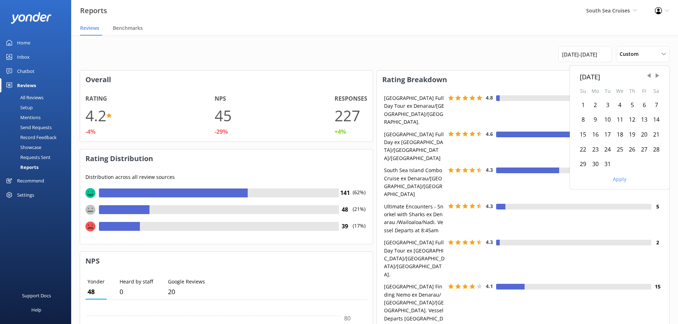
click at [579, 108] on div "1" at bounding box center [583, 105] width 12 height 15
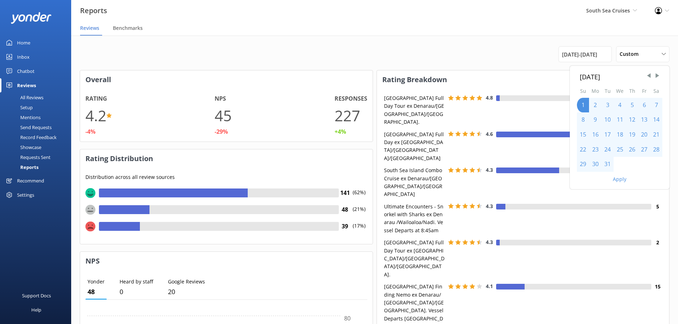
click at [608, 169] on div "31" at bounding box center [608, 164] width 12 height 15
click at [617, 178] on button "Apply" at bounding box center [620, 179] width 14 height 5
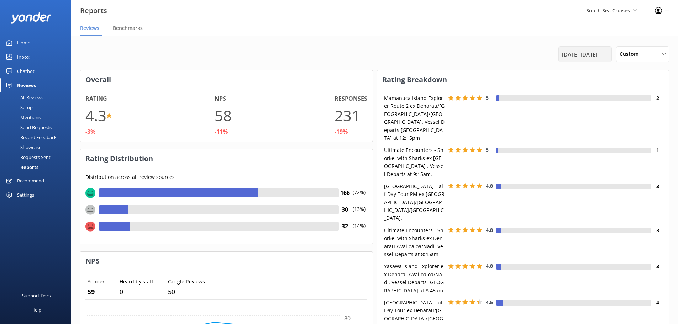
click at [597, 52] on span "[DATE] - [DATE]" at bounding box center [579, 54] width 35 height 9
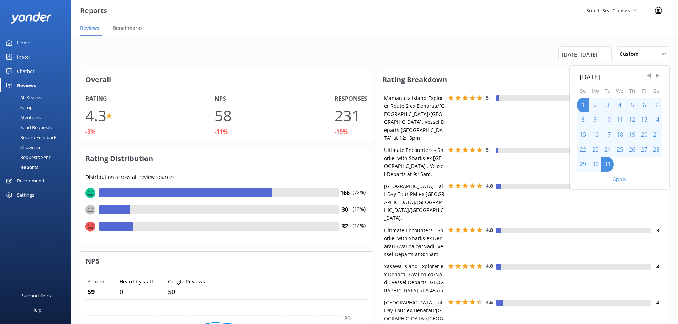
click at [648, 75] on span "Previous Month" at bounding box center [649, 75] width 7 height 7
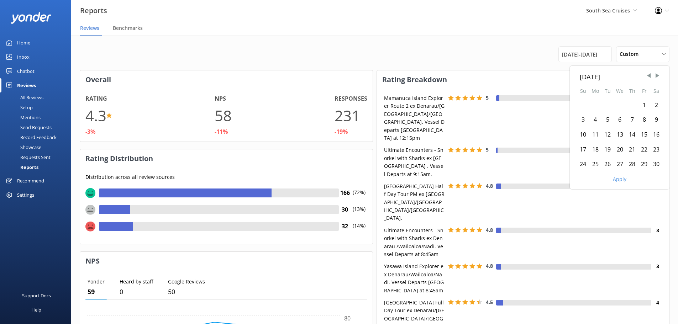
click at [646, 109] on div "1" at bounding box center [644, 105] width 12 height 15
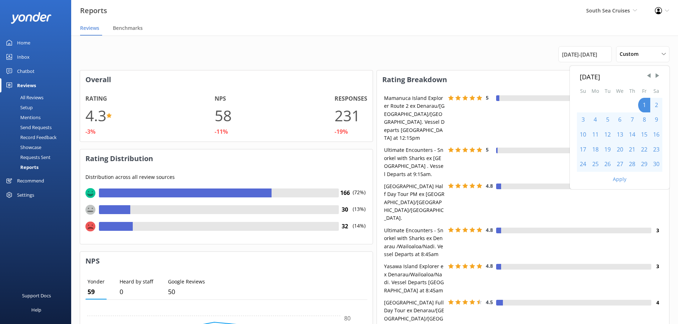
click at [658, 166] on div "30" at bounding box center [656, 164] width 12 height 15
click at [623, 182] on button "Apply" at bounding box center [620, 179] width 14 height 5
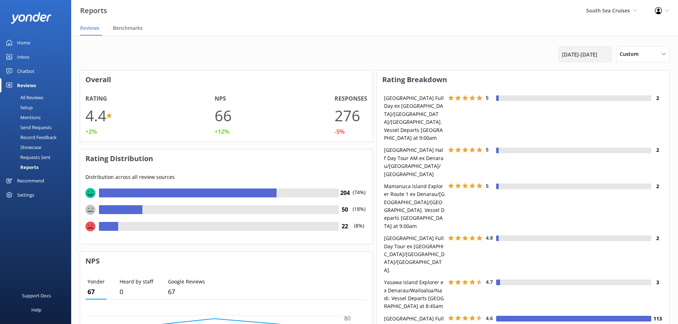
drag, startPoint x: 576, startPoint y: 54, endPoint x: 578, endPoint y: 60, distance: 6.1
click at [576, 54] on span "[DATE] - [DATE]" at bounding box center [579, 54] width 35 height 9
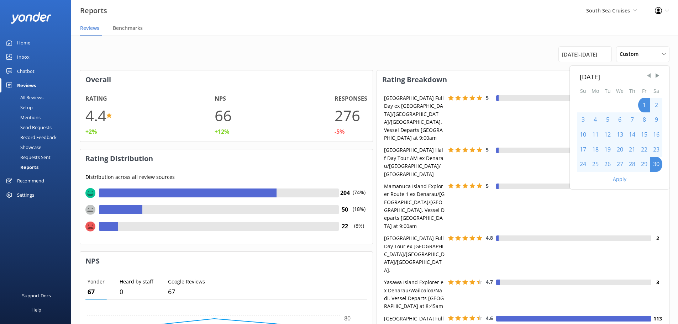
click at [648, 76] on span "Previous Month" at bounding box center [649, 75] width 7 height 7
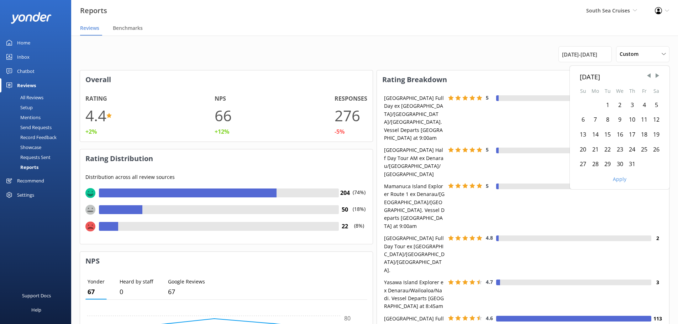
click at [606, 110] on div "1" at bounding box center [608, 105] width 12 height 15
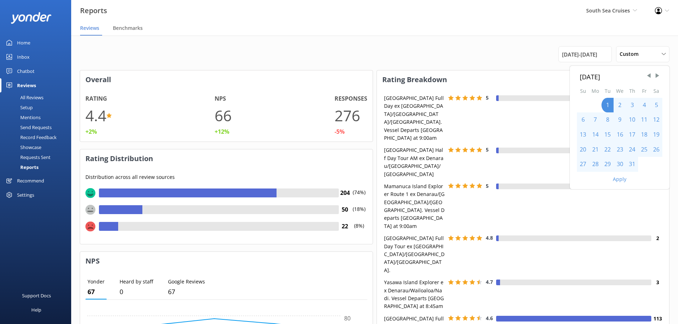
click at [633, 166] on div "31" at bounding box center [632, 164] width 12 height 15
click at [623, 180] on button "Apply" at bounding box center [620, 179] width 14 height 5
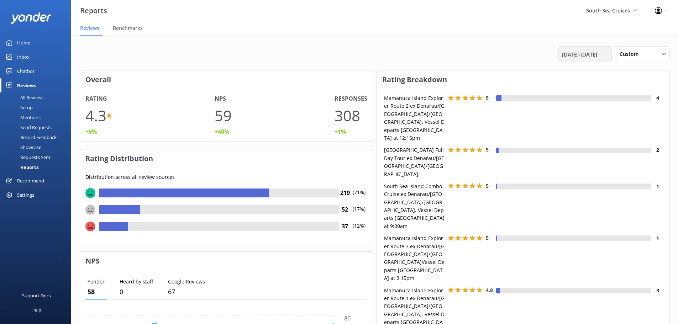
drag, startPoint x: 599, startPoint y: 54, endPoint x: 606, endPoint y: 56, distance: 7.7
click at [597, 54] on span "[DATE] - [DATE]" at bounding box center [579, 54] width 35 height 9
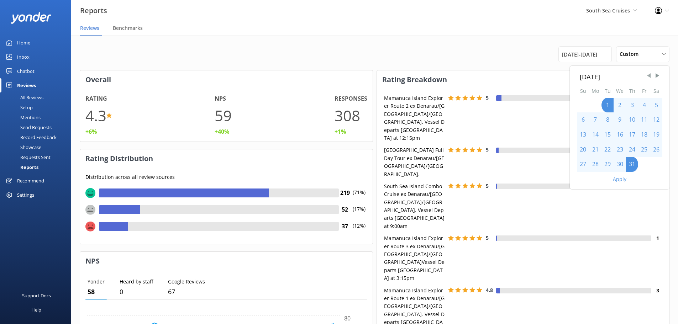
click at [650, 72] on span "Previous Month" at bounding box center [649, 75] width 7 height 7
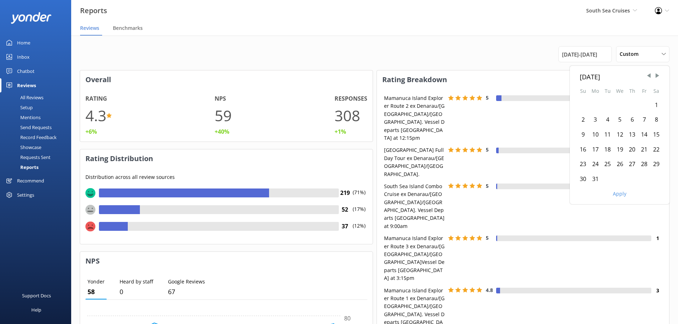
click at [657, 108] on div "1" at bounding box center [656, 105] width 12 height 15
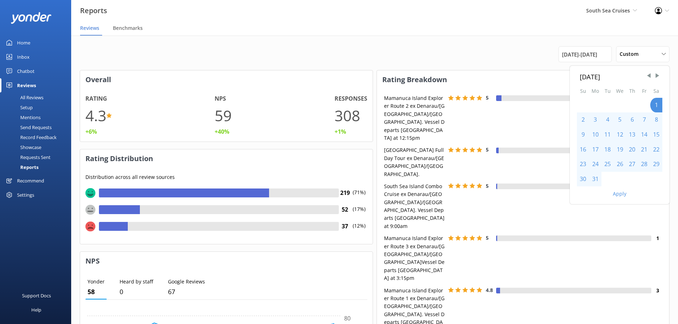
click at [596, 177] on div "31" at bounding box center [595, 179] width 12 height 15
drag, startPoint x: 614, startPoint y: 188, endPoint x: 616, endPoint y: 191, distance: 4.0
click at [616, 190] on div "Apply" at bounding box center [620, 193] width 100 height 12
click at [616, 192] on button "Apply" at bounding box center [620, 194] width 14 height 5
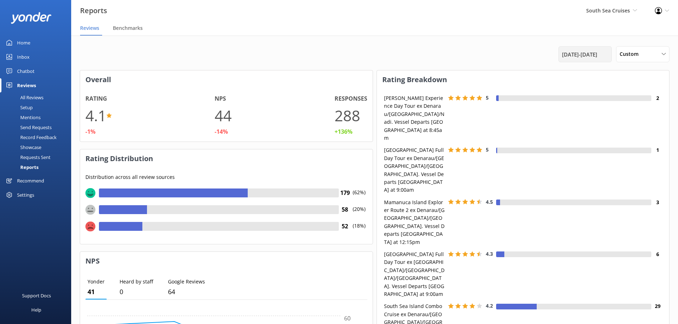
click at [575, 56] on span "[DATE] - [DATE]" at bounding box center [579, 54] width 35 height 9
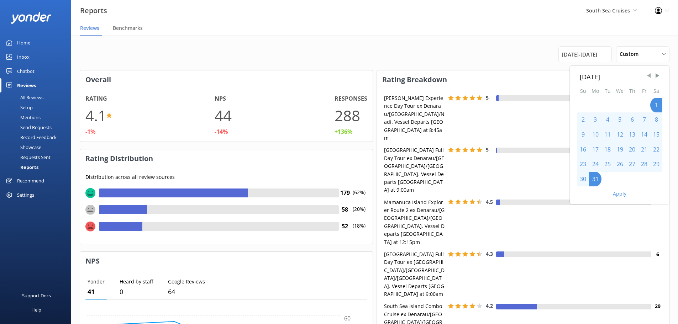
click at [650, 77] on span "Previous Month" at bounding box center [649, 75] width 7 height 7
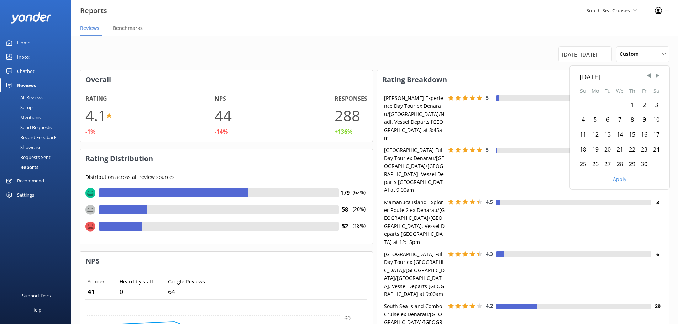
click at [630, 105] on div "1" at bounding box center [632, 105] width 12 height 15
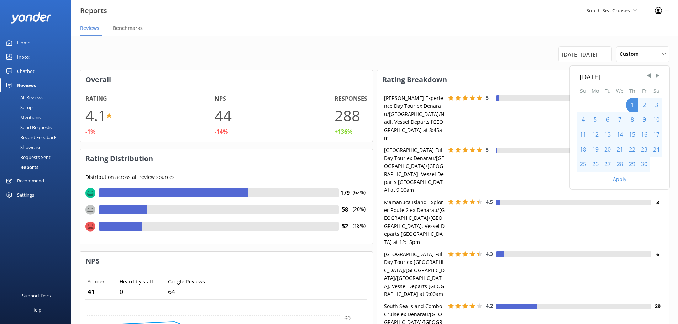
click at [644, 165] on div "30" at bounding box center [644, 164] width 12 height 15
click at [620, 177] on button "Apply" at bounding box center [620, 179] width 14 height 5
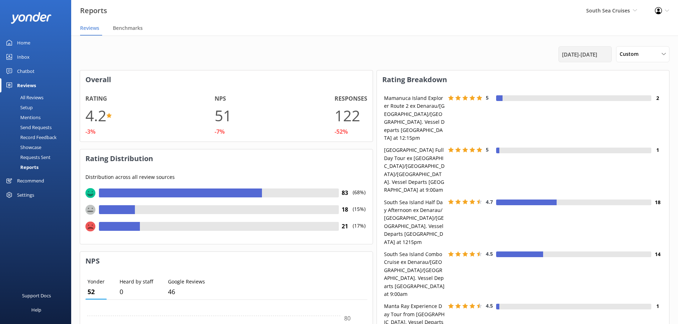
click at [586, 52] on span "[DATE] - [DATE]" at bounding box center [579, 54] width 35 height 9
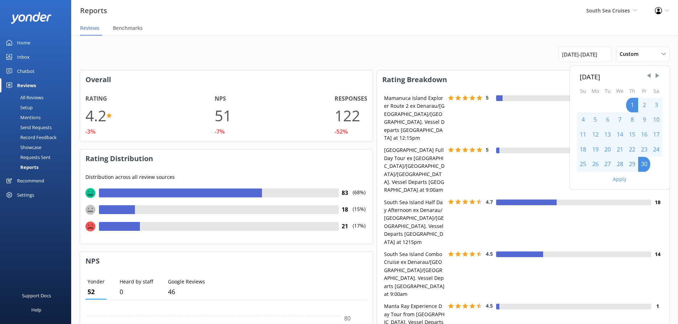
drag, startPoint x: 647, startPoint y: 77, endPoint x: 643, endPoint y: 85, distance: 9.6
click at [647, 77] on span "Previous Month" at bounding box center [649, 75] width 7 height 7
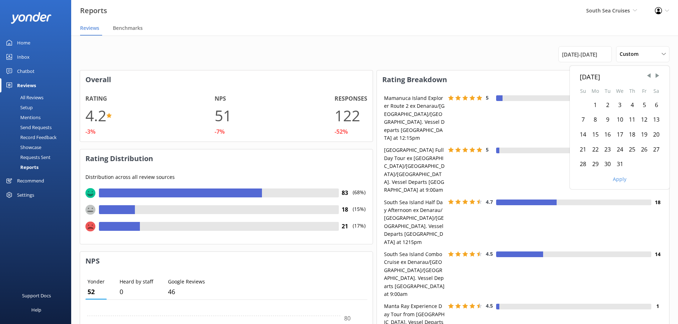
click at [594, 105] on div "1" at bounding box center [595, 105] width 12 height 15
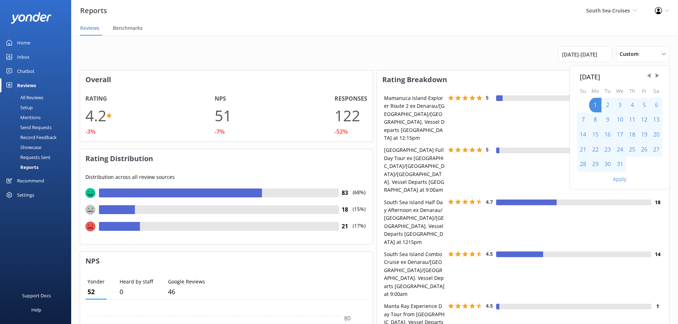
click at [619, 162] on div "31" at bounding box center [620, 164] width 12 height 15
click at [620, 179] on button "Apply" at bounding box center [620, 179] width 14 height 5
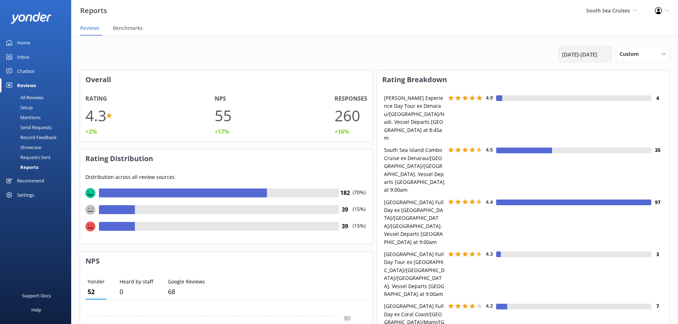
click at [596, 56] on span "[DATE] - [DATE]" at bounding box center [579, 54] width 35 height 9
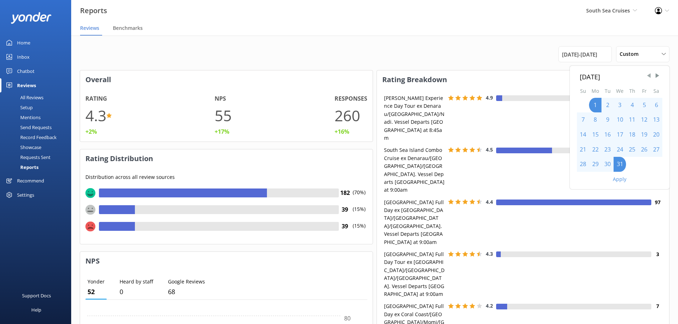
click at [649, 76] on span "Previous Month" at bounding box center [649, 75] width 7 height 7
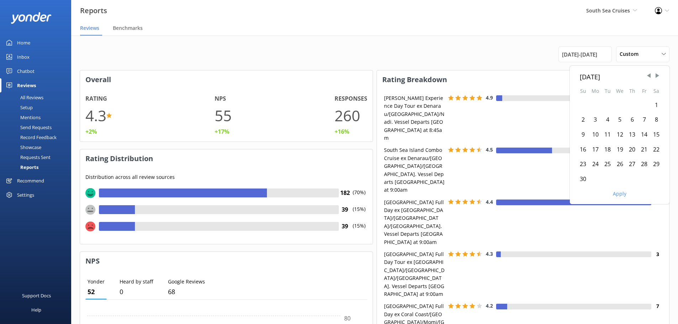
click at [658, 108] on div "1" at bounding box center [656, 105] width 12 height 15
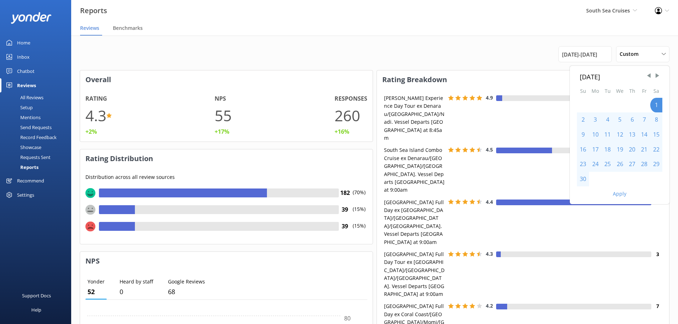
click at [583, 182] on div "30" at bounding box center [583, 179] width 12 height 15
click at [622, 192] on button "Apply" at bounding box center [620, 194] width 14 height 5
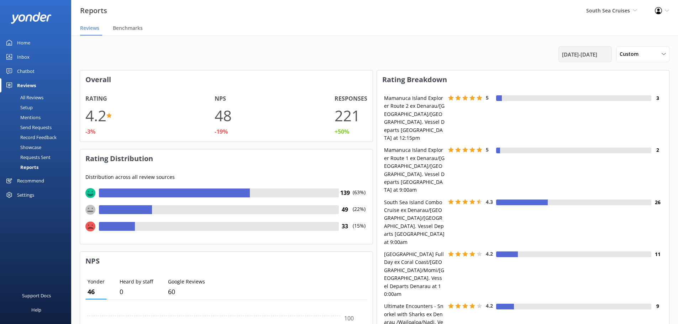
click at [595, 54] on span "[DATE] - [DATE]" at bounding box center [579, 54] width 35 height 9
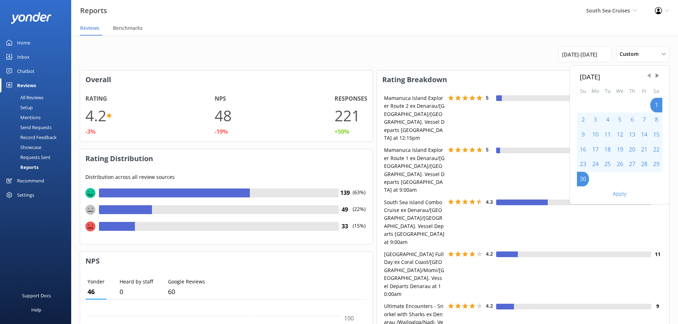
click at [646, 78] on span "Previous Month" at bounding box center [649, 75] width 7 height 7
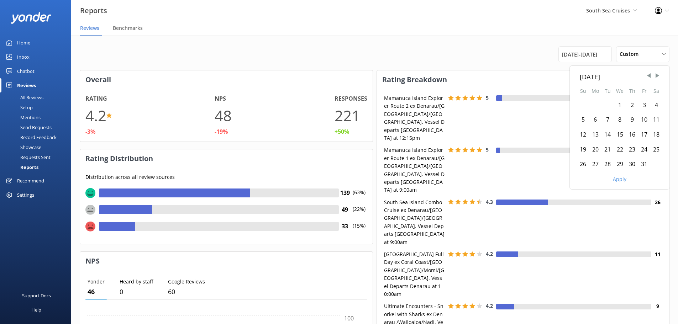
click at [618, 103] on div "1" at bounding box center [620, 105] width 12 height 15
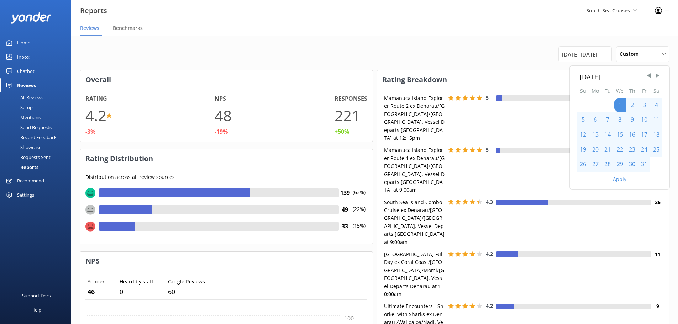
click at [642, 166] on div "31" at bounding box center [644, 164] width 12 height 15
click at [621, 177] on button "Apply" at bounding box center [620, 179] width 14 height 5
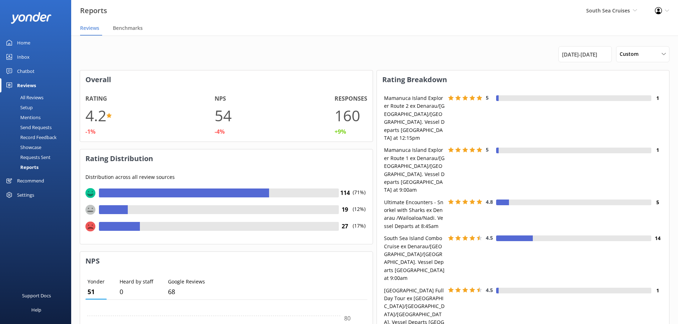
drag, startPoint x: 577, startPoint y: 54, endPoint x: 581, endPoint y: 65, distance: 11.6
click at [577, 54] on span "[DATE] - [DATE]" at bounding box center [579, 54] width 35 height 9
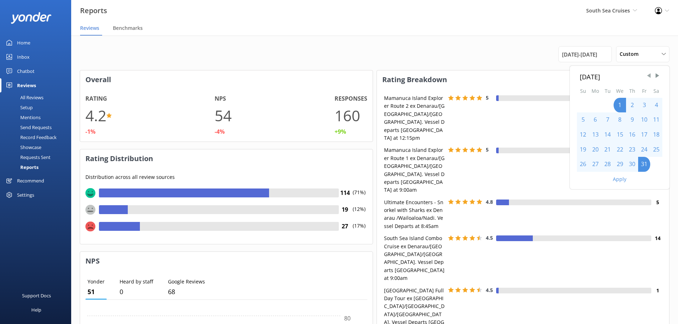
click at [649, 77] on span "Previous Month" at bounding box center [649, 75] width 7 height 7
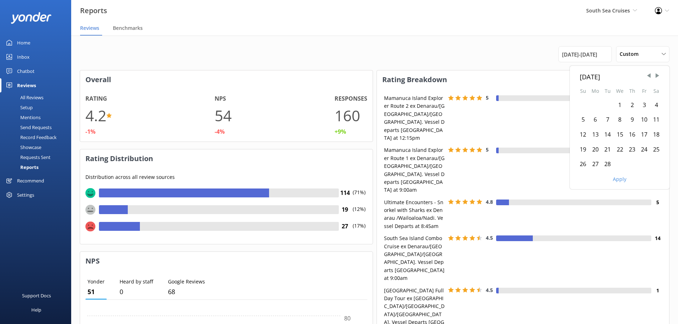
click at [617, 105] on div "1" at bounding box center [620, 105] width 12 height 15
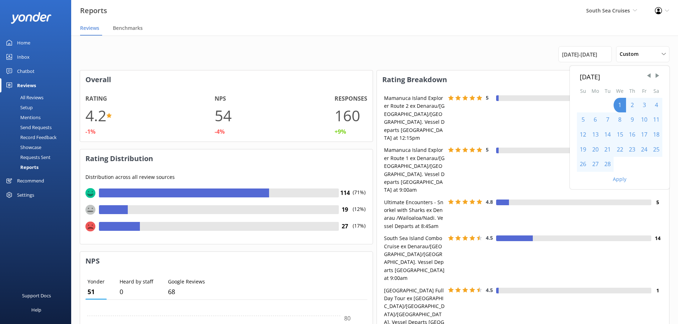
click at [606, 167] on div "28" at bounding box center [608, 164] width 12 height 15
click at [618, 181] on button "Apply" at bounding box center [620, 179] width 14 height 5
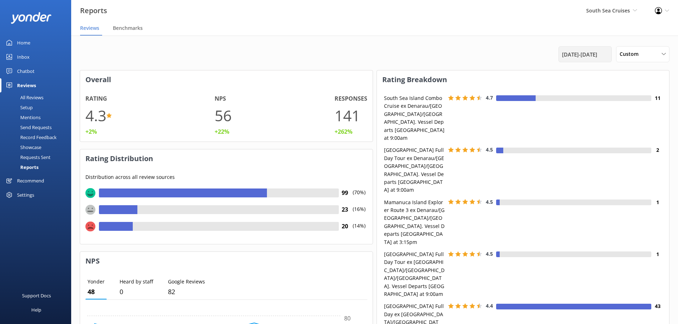
drag, startPoint x: 582, startPoint y: 50, endPoint x: 592, endPoint y: 49, distance: 10.7
click at [582, 50] on span "[DATE] - [DATE]" at bounding box center [579, 54] width 35 height 9
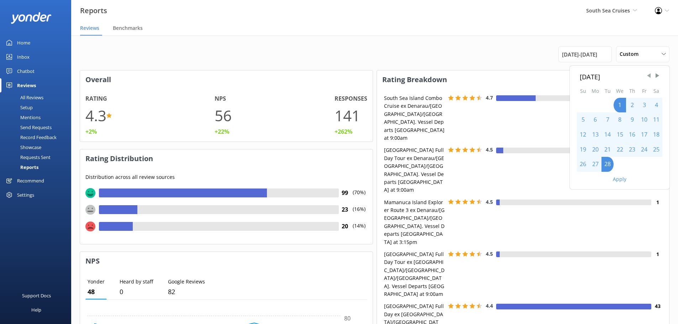
click at [649, 76] on span "Previous Month" at bounding box center [649, 75] width 7 height 7
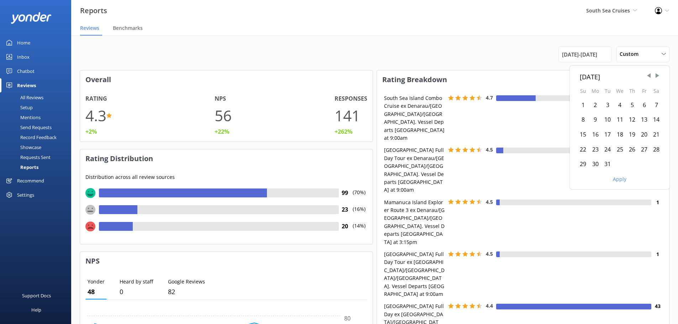
click at [587, 105] on div "1" at bounding box center [583, 105] width 12 height 15
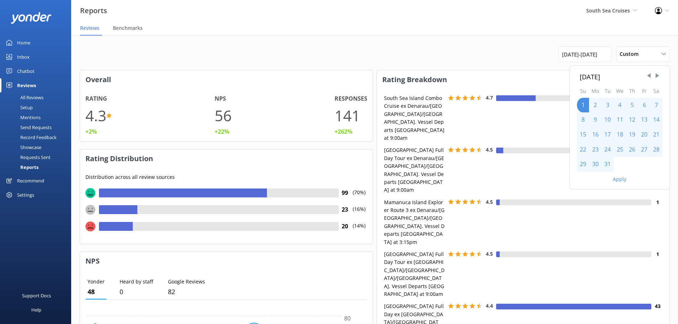
click at [611, 169] on div "31" at bounding box center [608, 164] width 12 height 15
click at [620, 182] on button "Apply" at bounding box center [620, 179] width 14 height 5
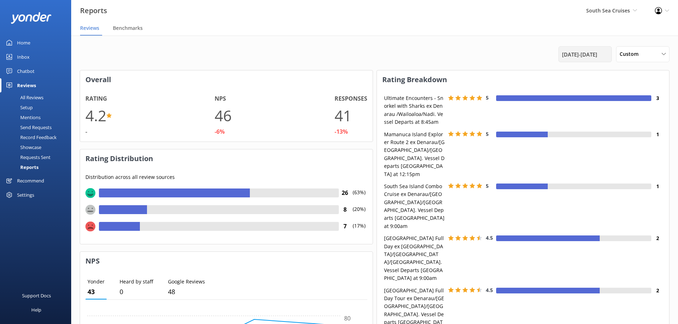
click at [597, 56] on span "[DATE] - [DATE]" at bounding box center [579, 54] width 35 height 9
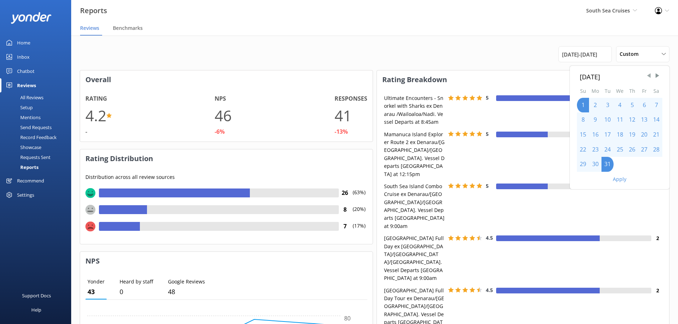
click at [649, 76] on span "Previous Month" at bounding box center [649, 75] width 7 height 7
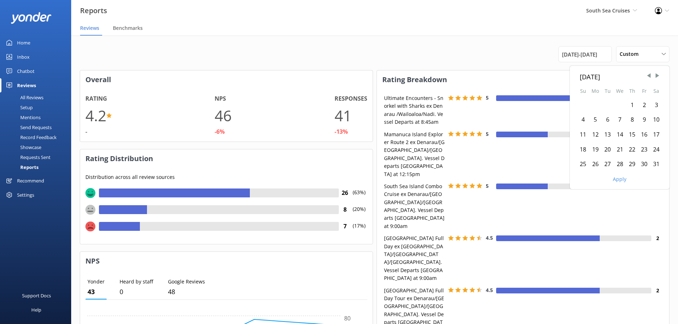
click at [631, 108] on div "1" at bounding box center [632, 105] width 12 height 15
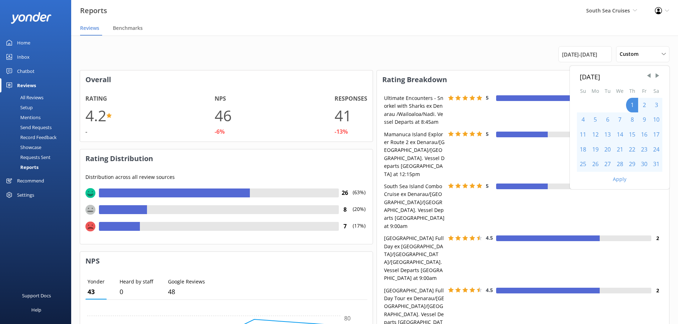
click at [653, 162] on div "31" at bounding box center [656, 164] width 12 height 15
click at [621, 177] on button "Apply" at bounding box center [620, 179] width 14 height 5
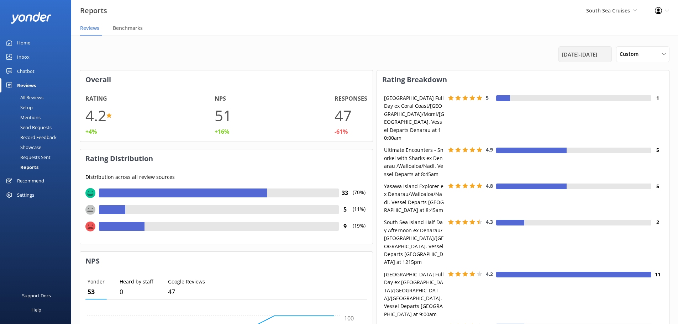
click at [597, 54] on span "[DATE] - [DATE]" at bounding box center [579, 54] width 35 height 9
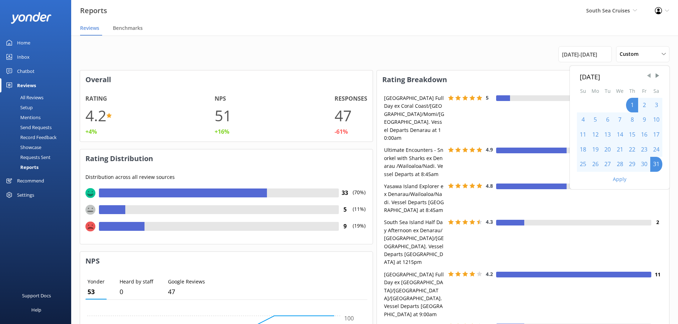
click at [646, 77] on span "Previous Month" at bounding box center [649, 75] width 7 height 7
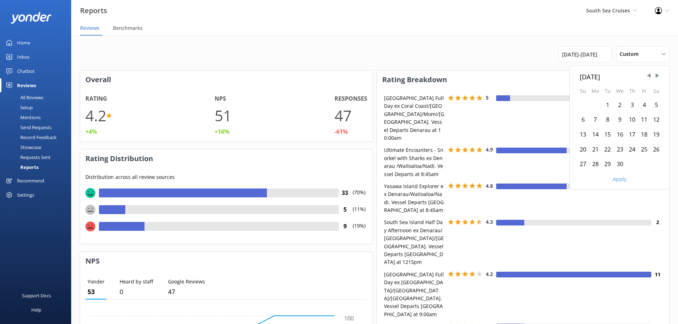
click at [609, 104] on div "1" at bounding box center [608, 105] width 12 height 15
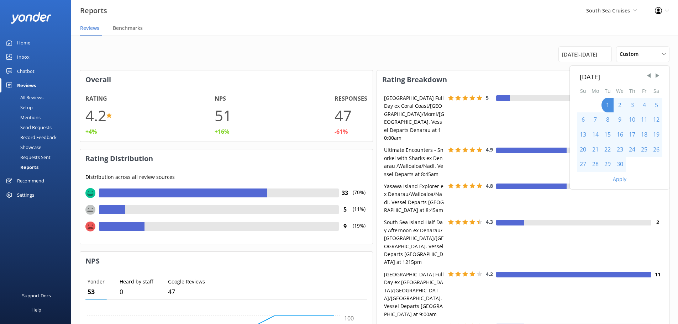
click at [620, 165] on div "30" at bounding box center [620, 164] width 12 height 15
click at [623, 180] on button "Apply" at bounding box center [620, 179] width 14 height 5
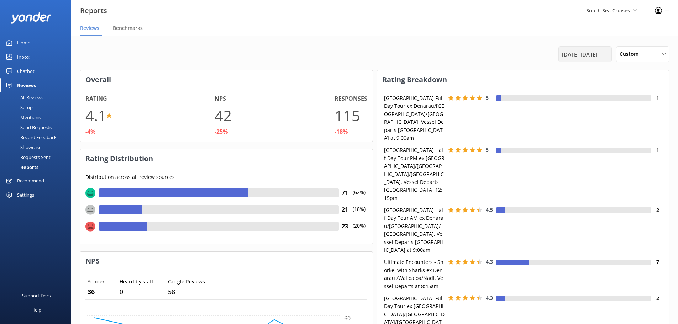
click at [559, 59] on div "[DATE] - [DATE]" at bounding box center [585, 54] width 53 height 16
click at [597, 61] on div "[DATE] - [DATE]" at bounding box center [585, 54] width 53 height 16
click at [590, 59] on div "[DATE] - [DATE]" at bounding box center [585, 54] width 53 height 16
click at [591, 53] on span "[DATE] - [DATE]" at bounding box center [579, 54] width 35 height 9
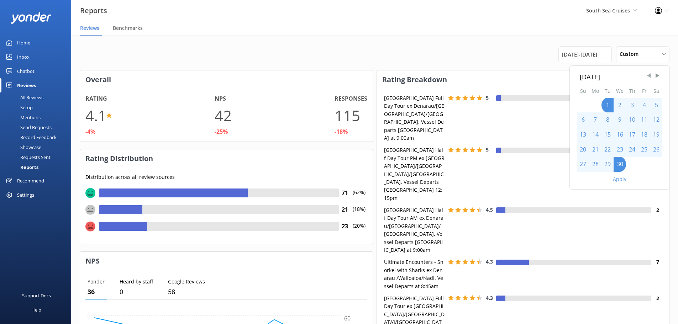
click at [648, 75] on span "Previous Month" at bounding box center [649, 75] width 7 height 7
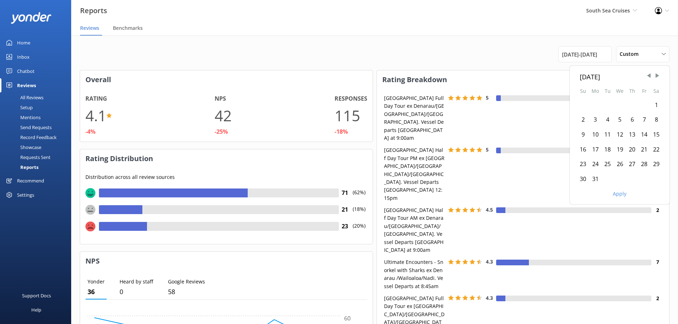
click at [654, 106] on div "1" at bounding box center [656, 105] width 12 height 15
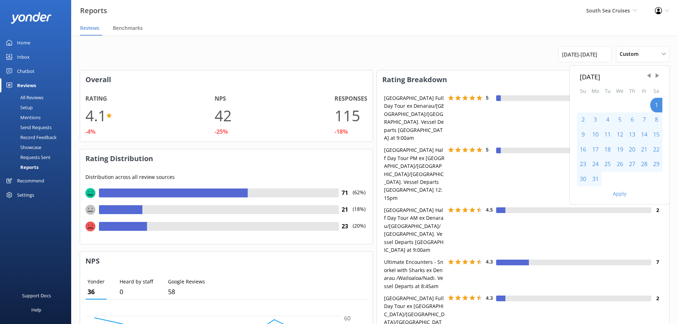
click at [596, 182] on div "31" at bounding box center [595, 179] width 12 height 15
click at [614, 192] on button "Apply" at bounding box center [620, 194] width 14 height 5
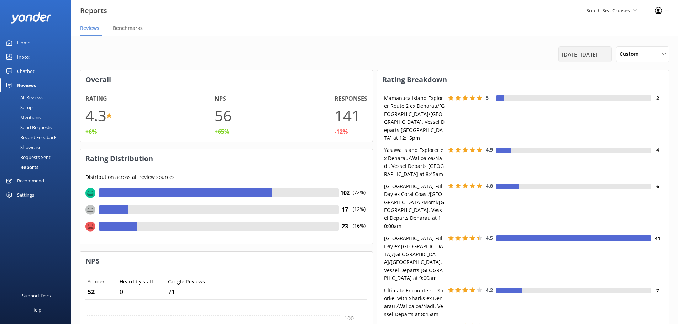
click at [597, 55] on span "[DATE] - [DATE]" at bounding box center [579, 54] width 35 height 9
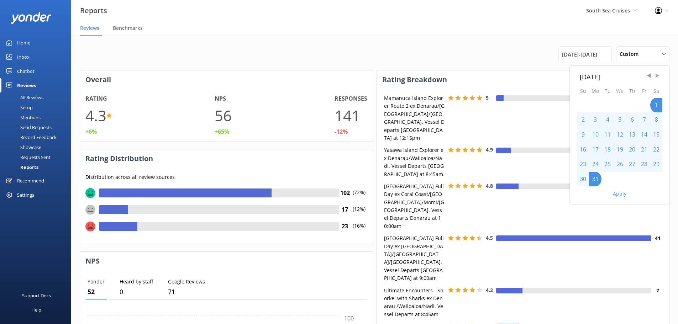
click at [654, 75] on span "Next Month" at bounding box center [657, 75] width 7 height 7
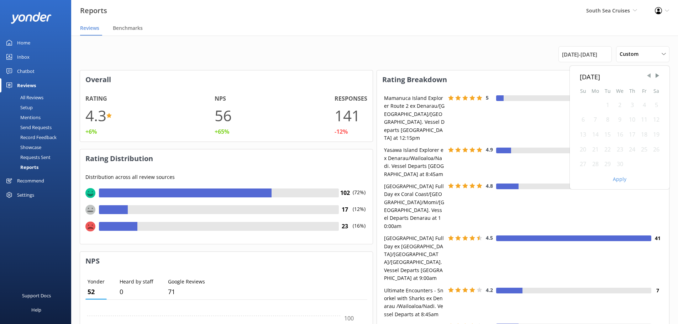
click at [650, 75] on span "Previous Month" at bounding box center [649, 75] width 7 height 7
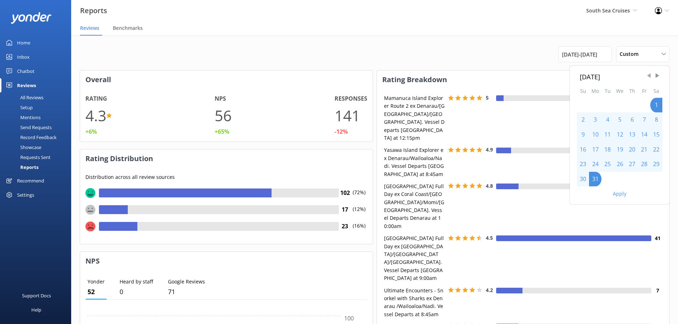
click at [649, 75] on span "Previous Month" at bounding box center [649, 75] width 7 height 7
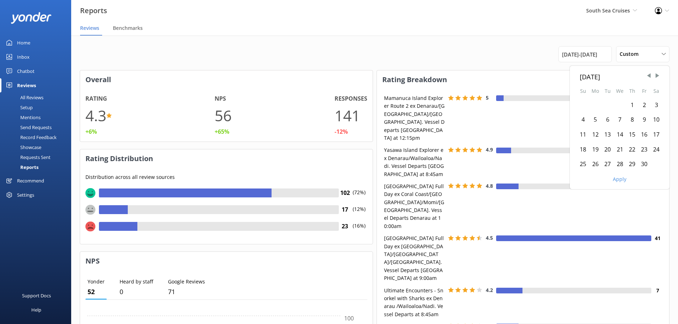
click at [631, 105] on div "1" at bounding box center [632, 105] width 12 height 15
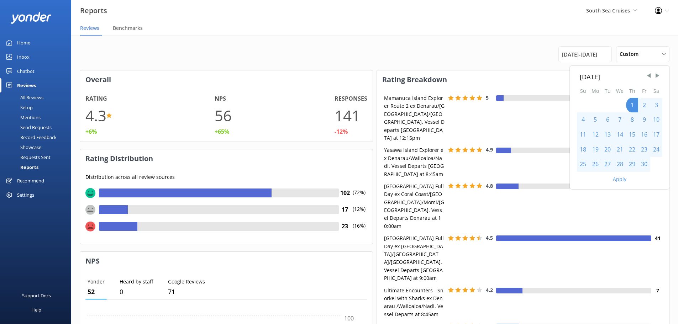
click at [643, 163] on div "30" at bounding box center [644, 164] width 12 height 15
click at [620, 181] on button "Apply" at bounding box center [620, 179] width 14 height 5
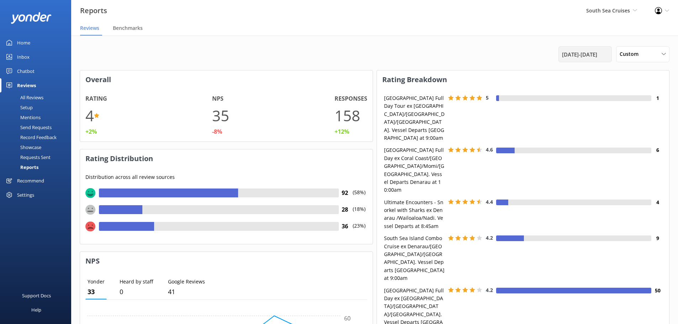
click at [593, 54] on span "[DATE] - [DATE]" at bounding box center [579, 54] width 35 height 9
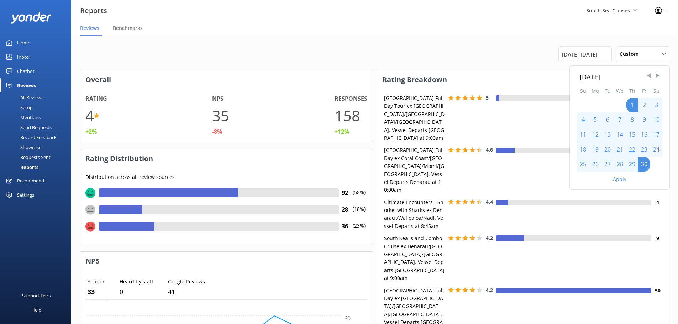
click at [649, 75] on span "Previous Month" at bounding box center [649, 75] width 7 height 7
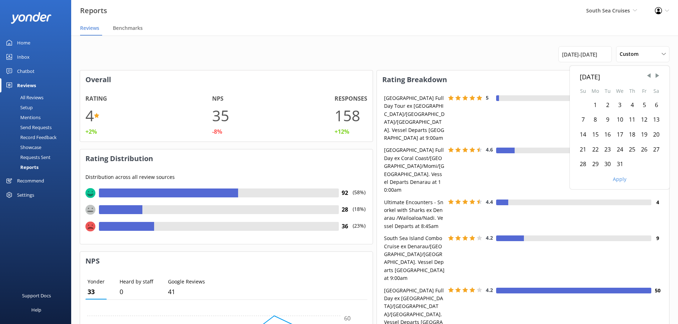
click at [597, 105] on div "1" at bounding box center [595, 105] width 12 height 15
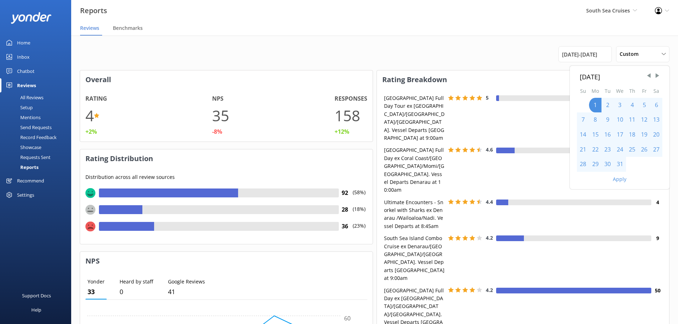
click at [623, 166] on div "31" at bounding box center [620, 164] width 12 height 15
click at [620, 181] on button "Apply" at bounding box center [620, 179] width 14 height 5
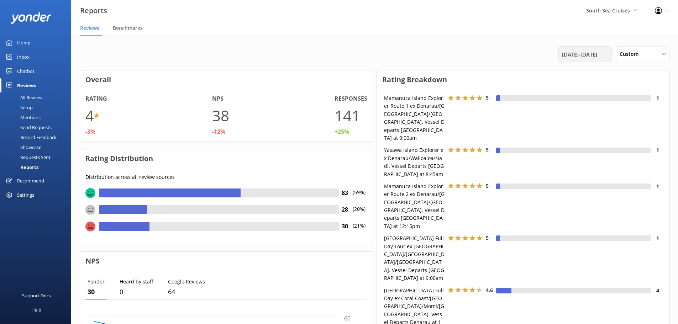
click at [574, 57] on span "[DATE] - [DATE]" at bounding box center [579, 54] width 35 height 9
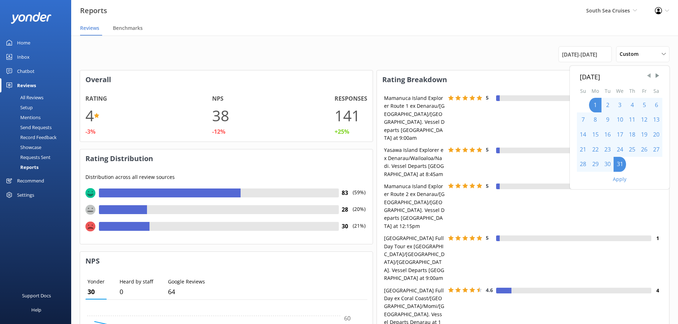
click at [646, 77] on div "[DATE] Su Mo Tu We Th Fr Sa 1 2 3 4 5 6 7 8 9 10 11 12 13 14 15 16 17 18 19 20 …" at bounding box center [620, 128] width 100 height 124
click at [647, 77] on span "Previous Month" at bounding box center [649, 75] width 7 height 7
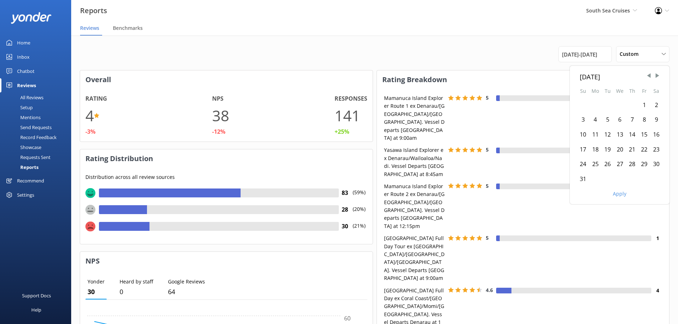
click at [644, 103] on div "1" at bounding box center [644, 105] width 12 height 15
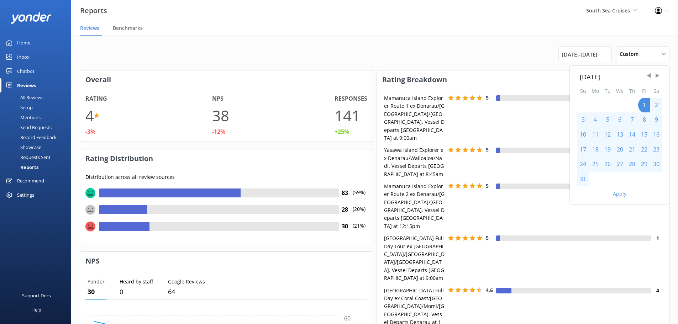
click at [585, 181] on div "31" at bounding box center [583, 179] width 12 height 15
click at [617, 194] on button "Apply" at bounding box center [620, 194] width 14 height 5
